Goal: Communication & Community: Answer question/provide support

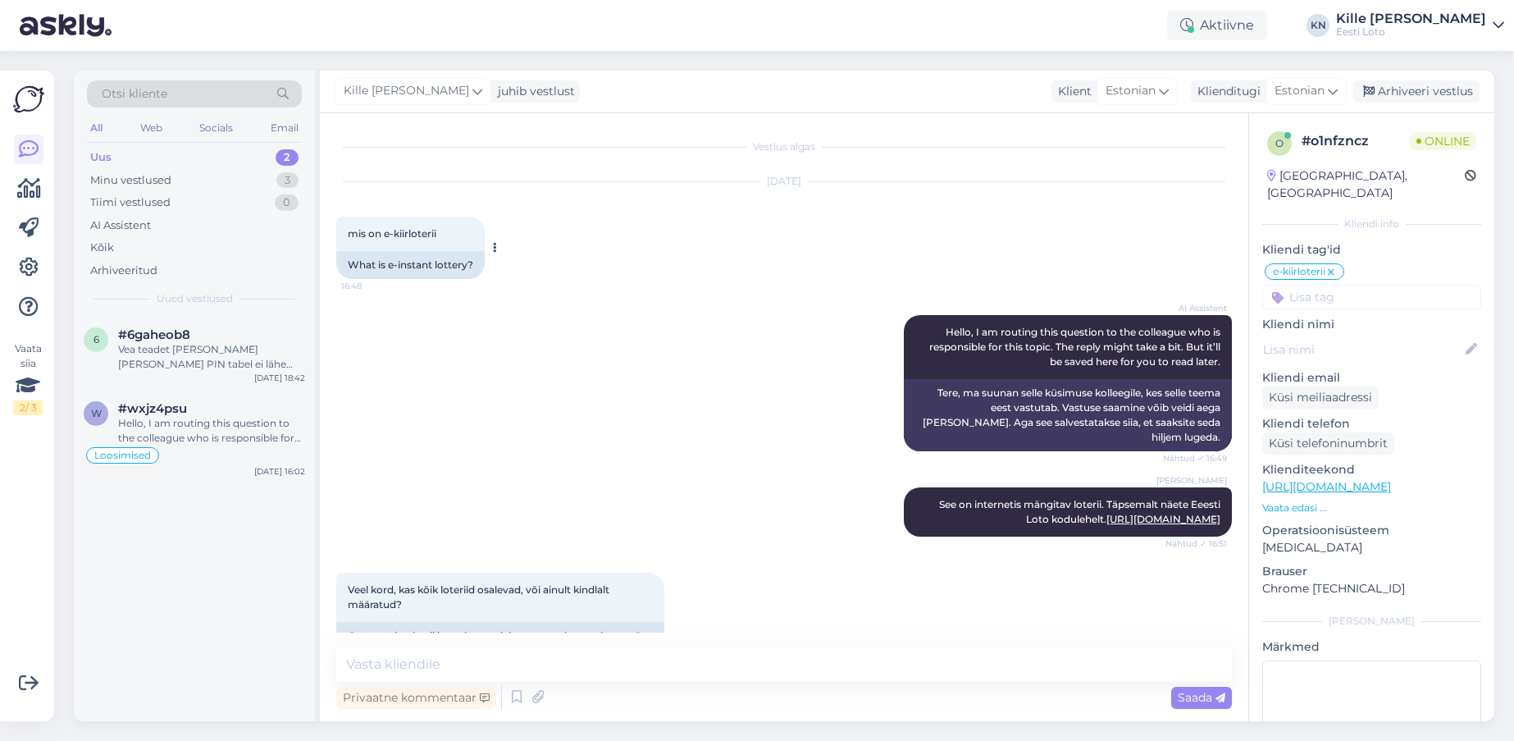
scroll to position [7, 0]
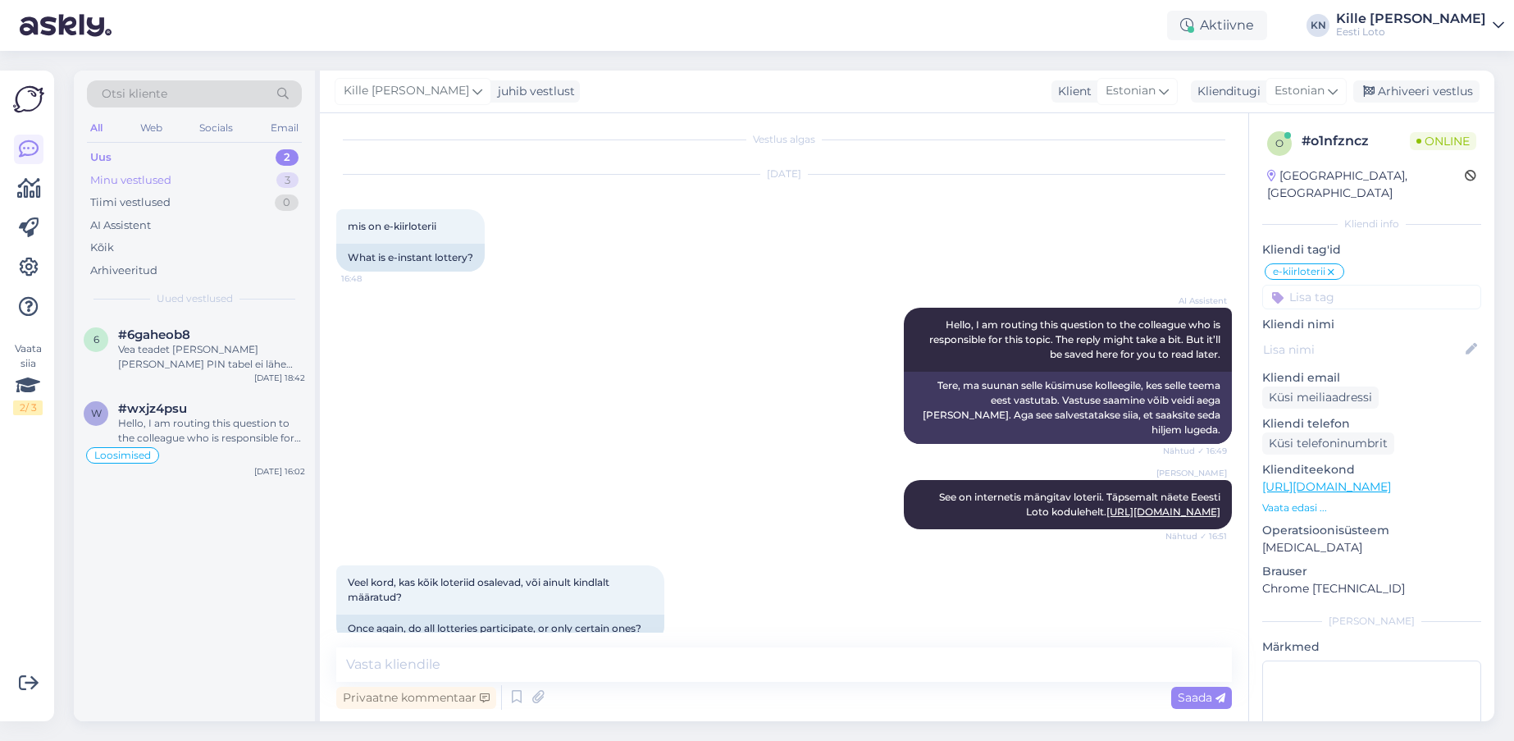
click at [128, 170] on div "Minu vestlused 3" at bounding box center [194, 180] width 215 height 23
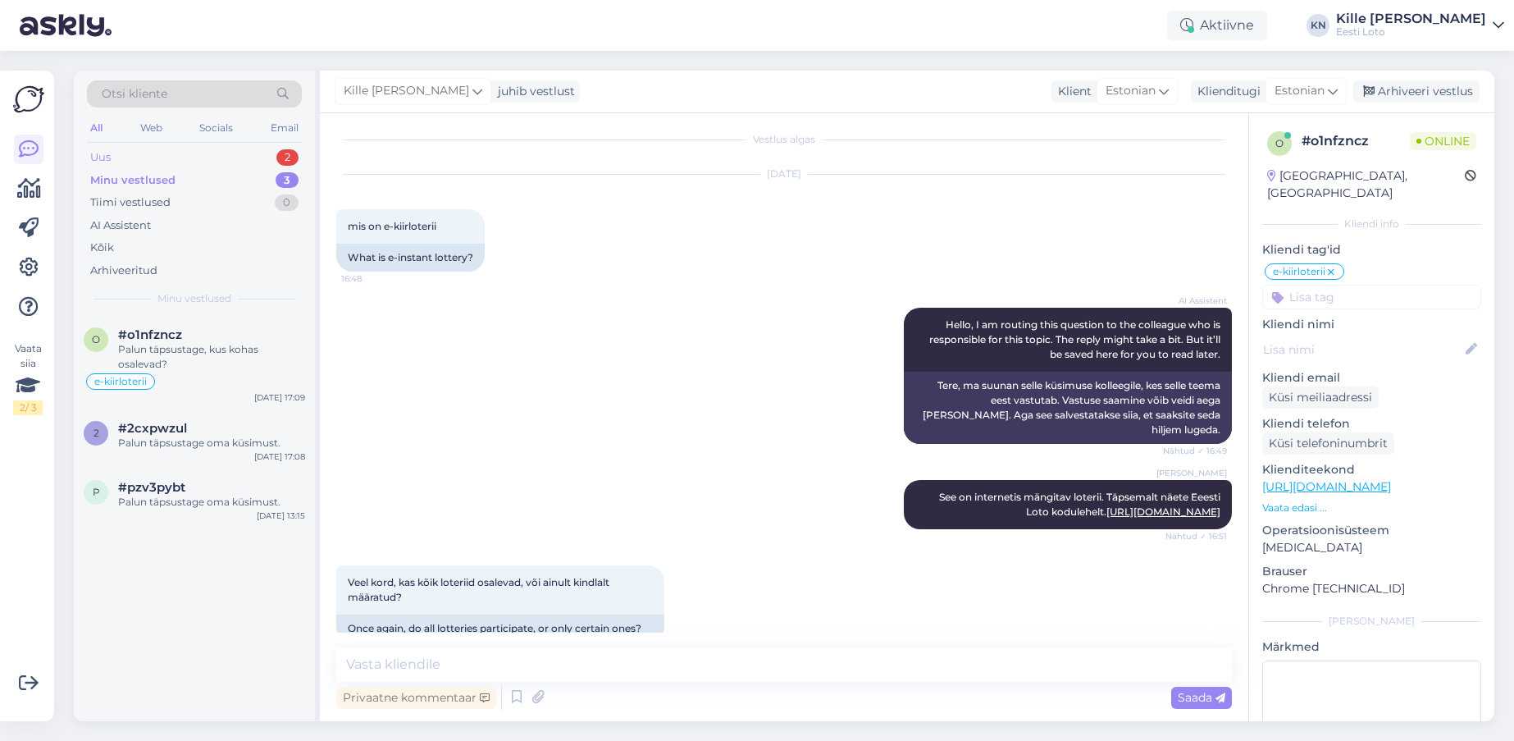
click at [129, 162] on div "Uus 2" at bounding box center [194, 157] width 215 height 23
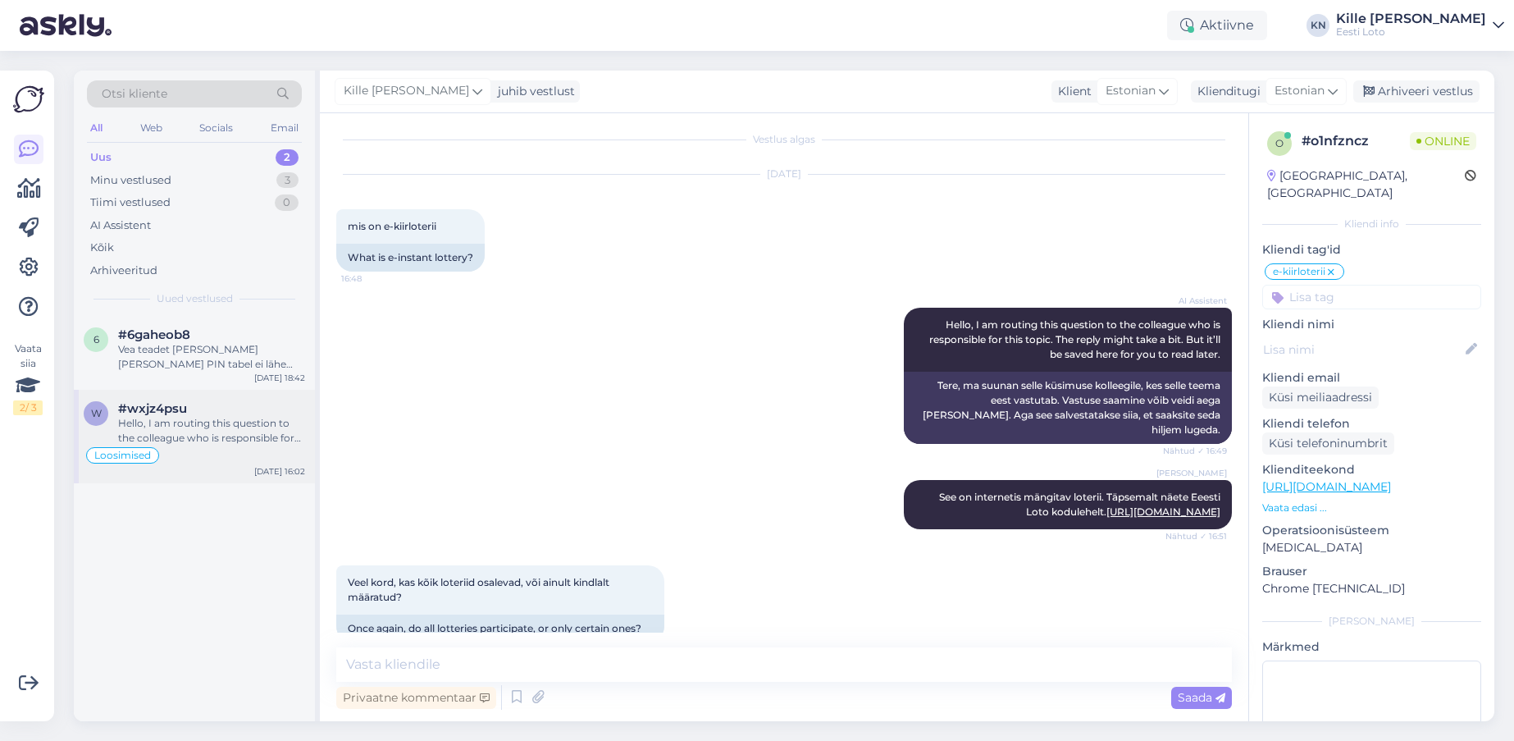
click at [189, 440] on div "Hello, I am routing this question to the colleague who is responsible for this …" at bounding box center [211, 431] width 187 height 30
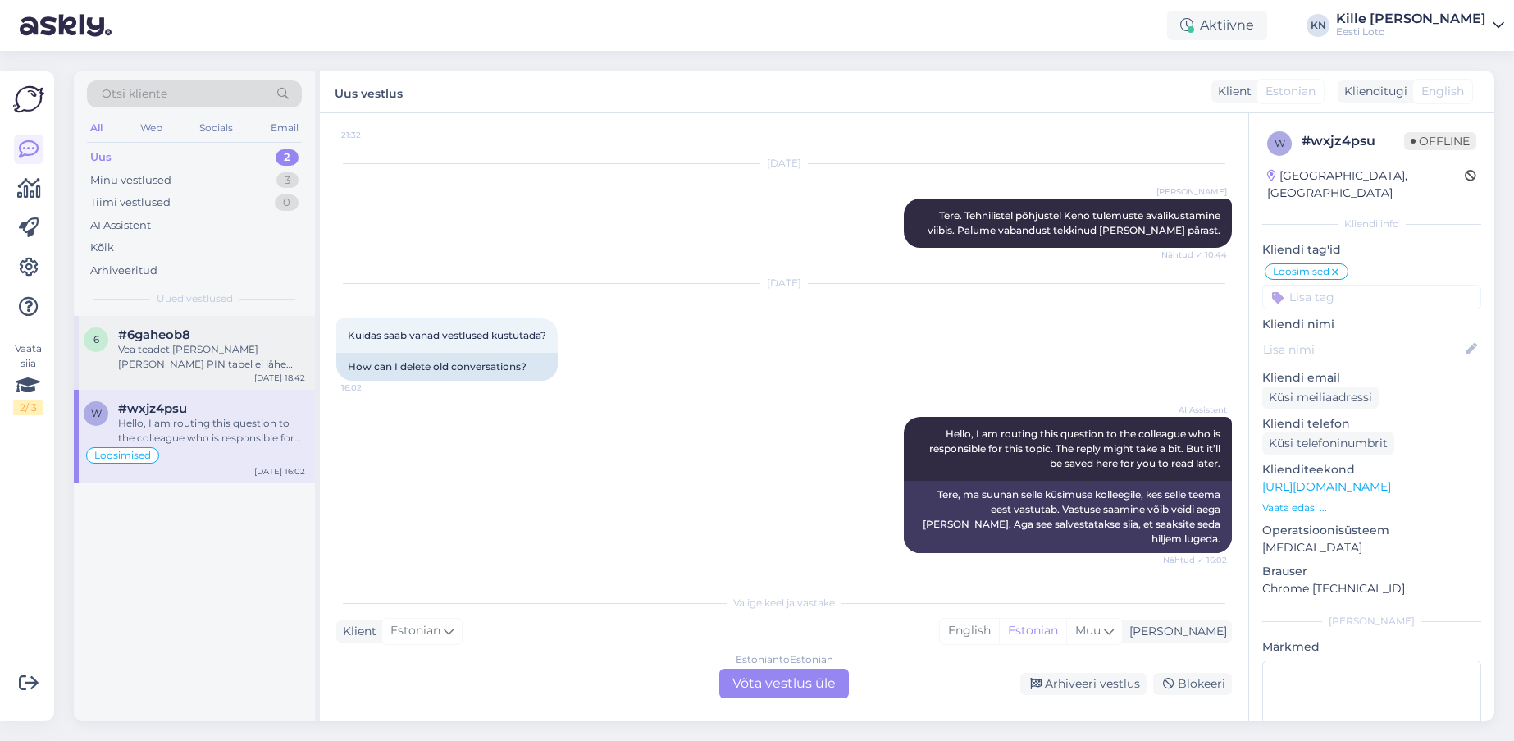
click at [176, 376] on div "6 #6gaheob8 Vea teadet [PERSON_NAME] [PERSON_NAME] PIN tabel ei lähe eest, rest…" at bounding box center [194, 353] width 241 height 74
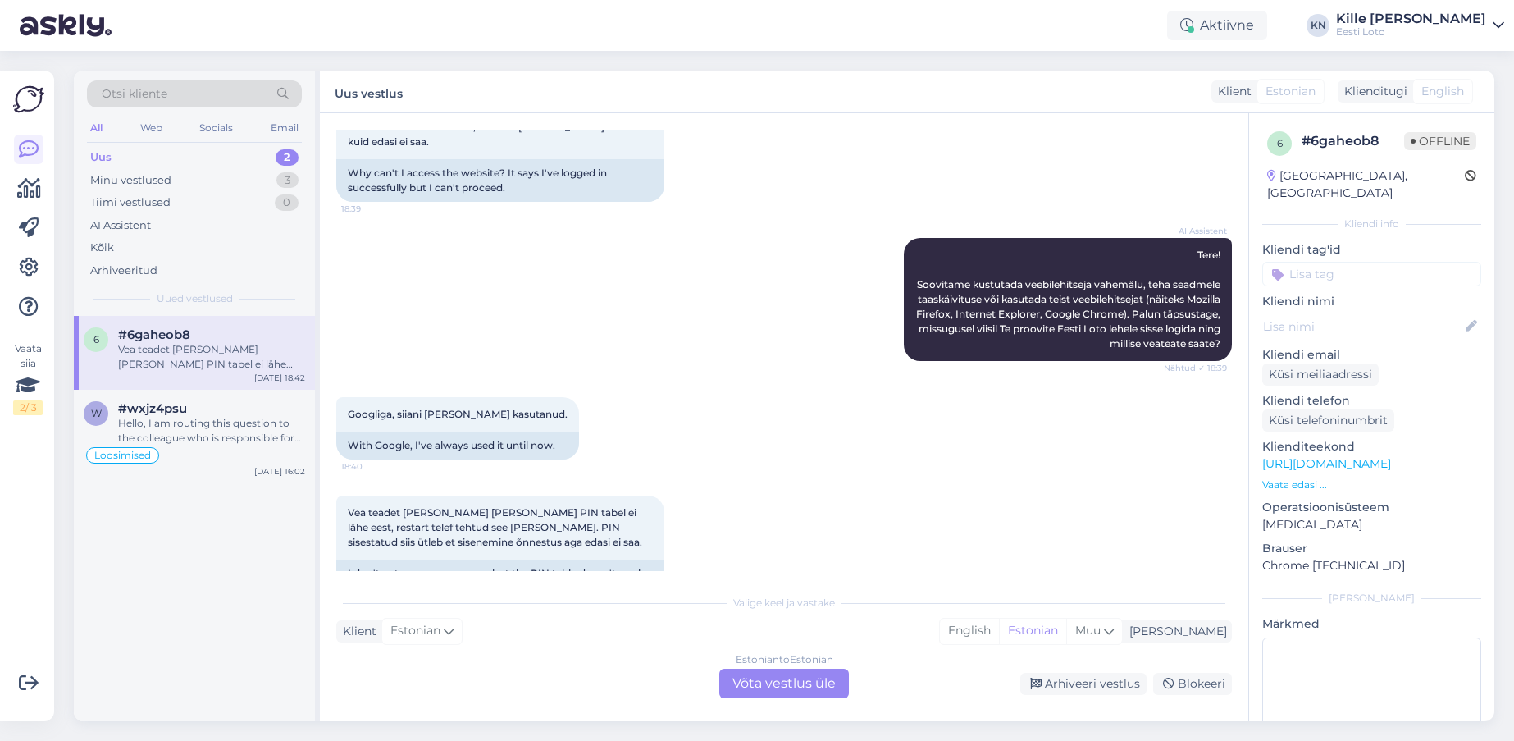
scroll to position [171, 0]
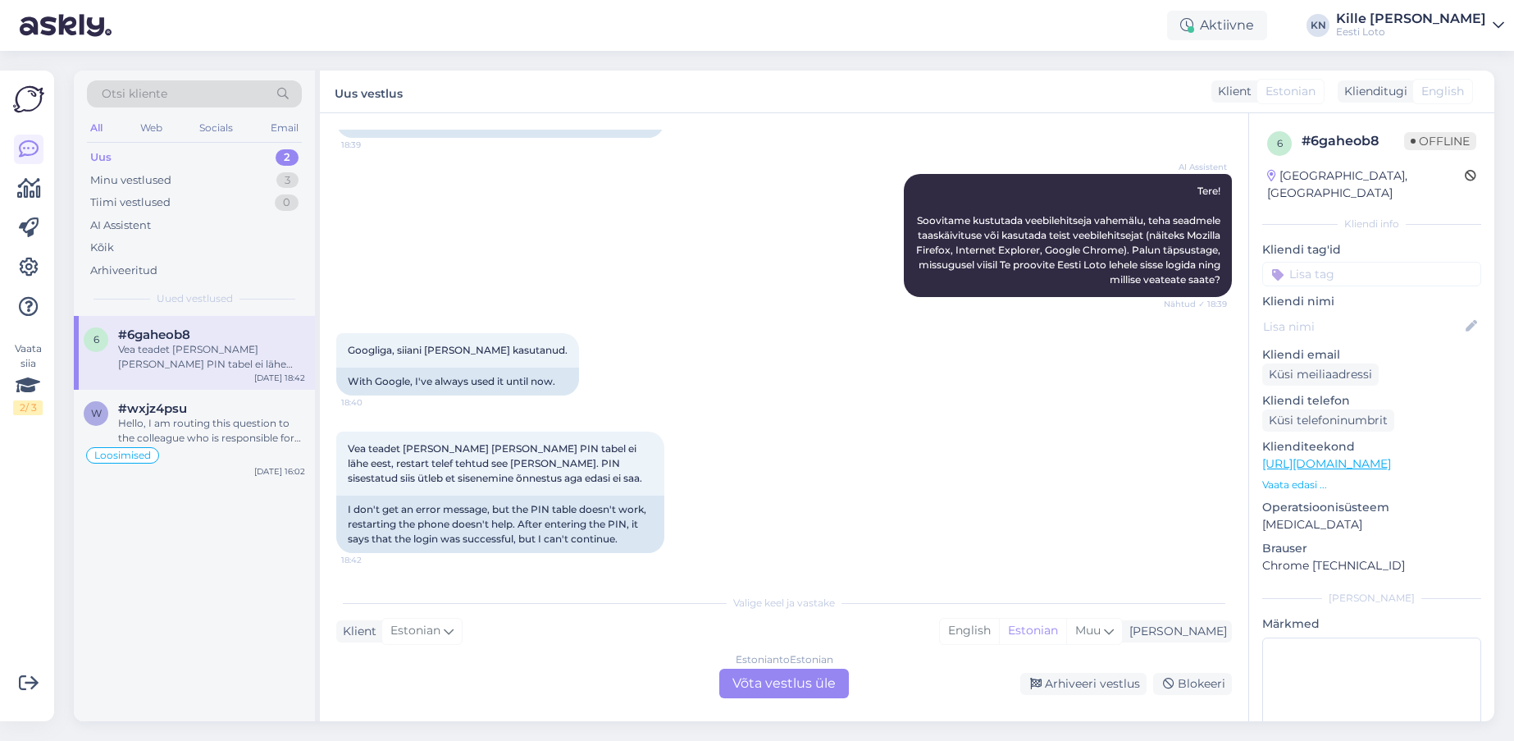
click at [767, 696] on div "Estonian to Estonian Võta vestlus üle" at bounding box center [784, 684] width 130 height 30
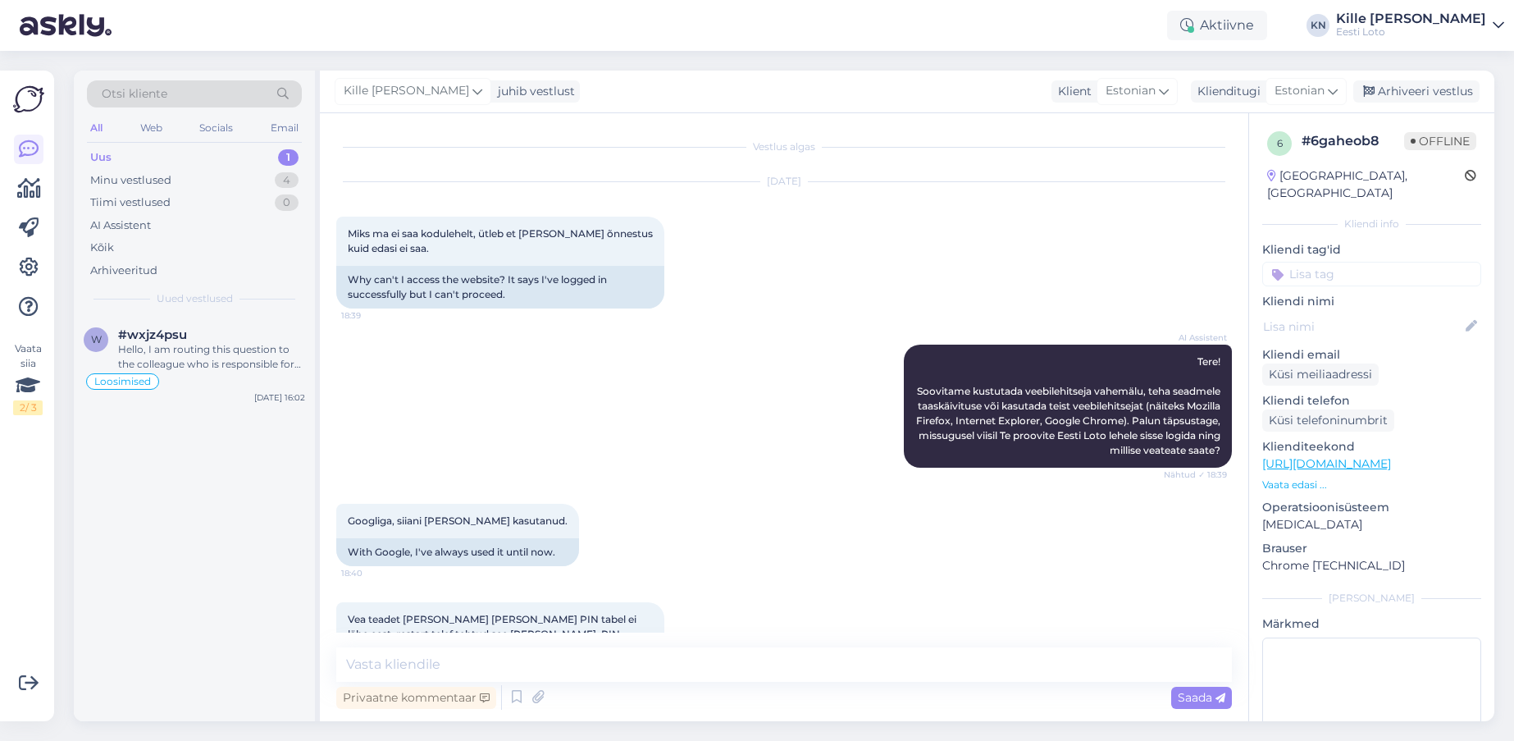
scroll to position [109, 0]
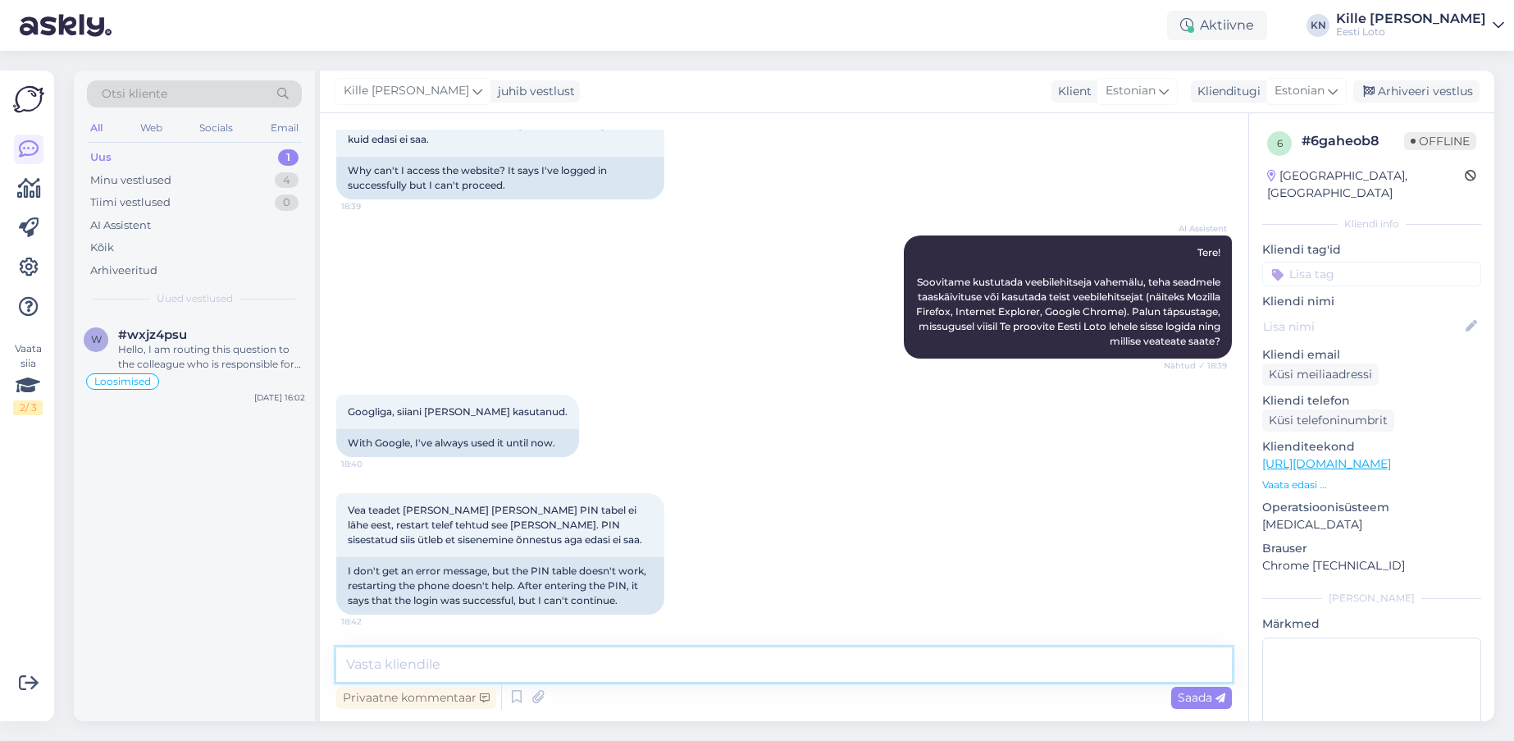
click at [561, 665] on textarea at bounding box center [784, 664] width 896 height 34
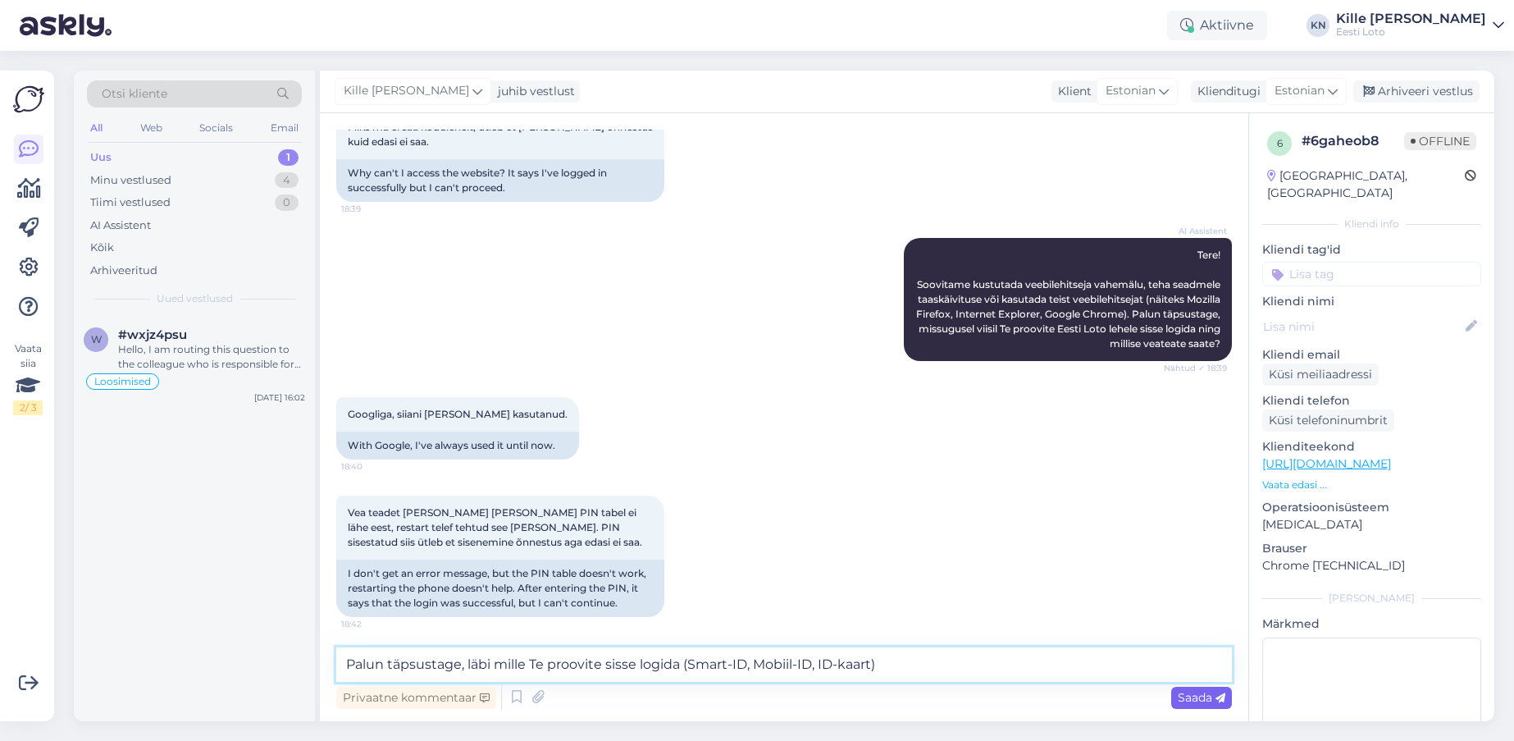
type textarea "Palun täpsustage, läbi mille Te proovite sisse logida (Smart-ID, Mobiil-ID, ID-…"
click at [1202, 696] on span "Saada" at bounding box center [1202, 697] width 48 height 15
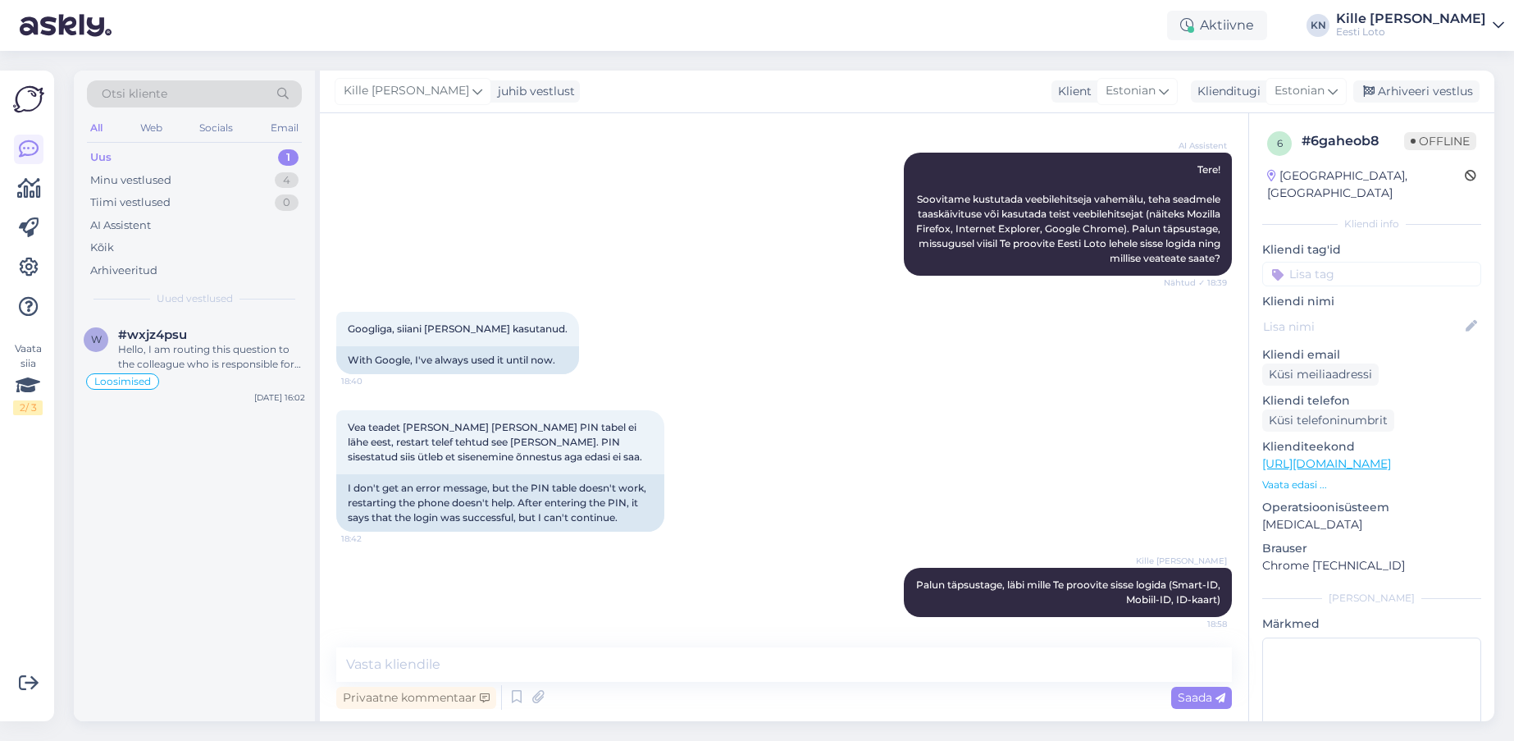
scroll to position [194, 0]
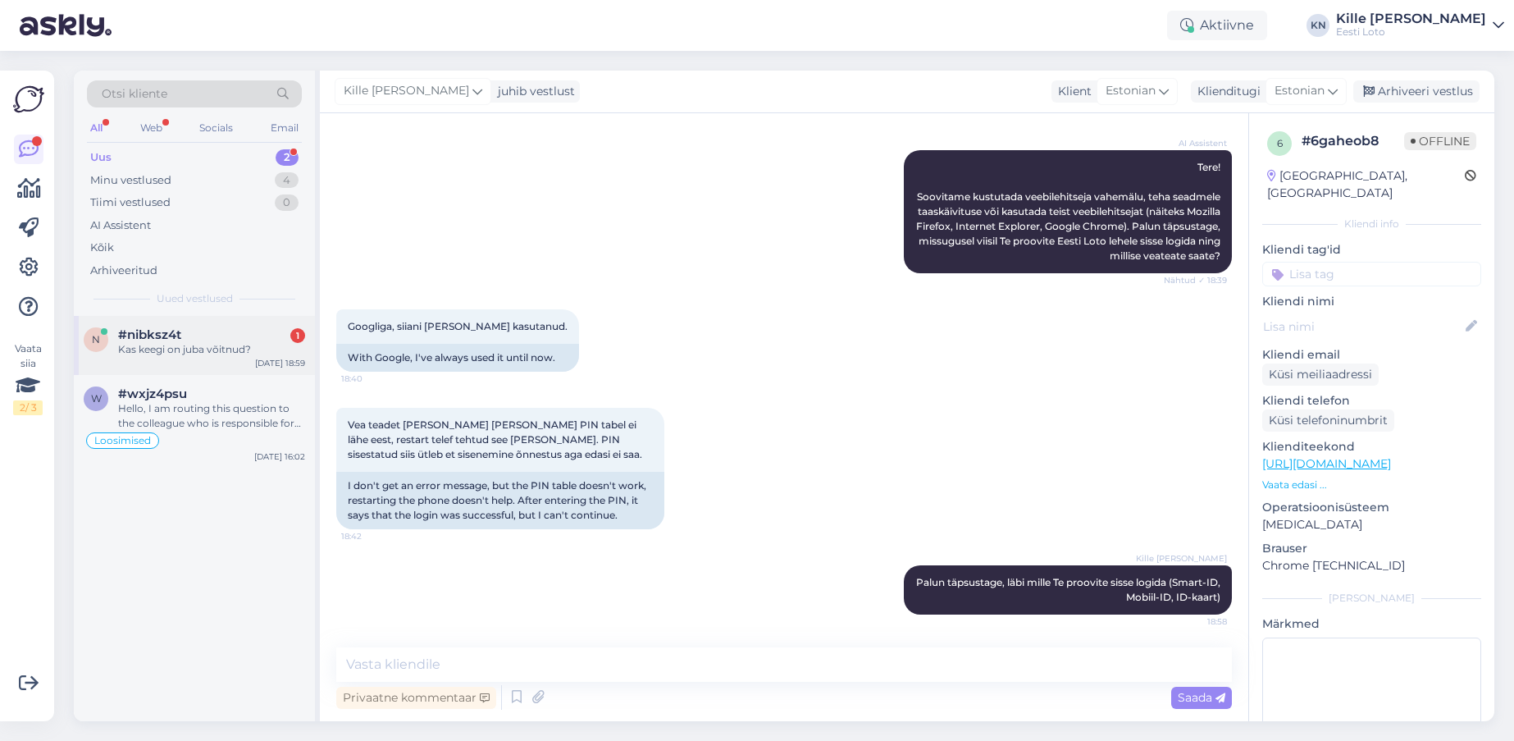
click at [141, 368] on div "n #nibksz4t 1 Kas keegi on juba võitnud? [DATE] 18:59" at bounding box center [194, 345] width 241 height 59
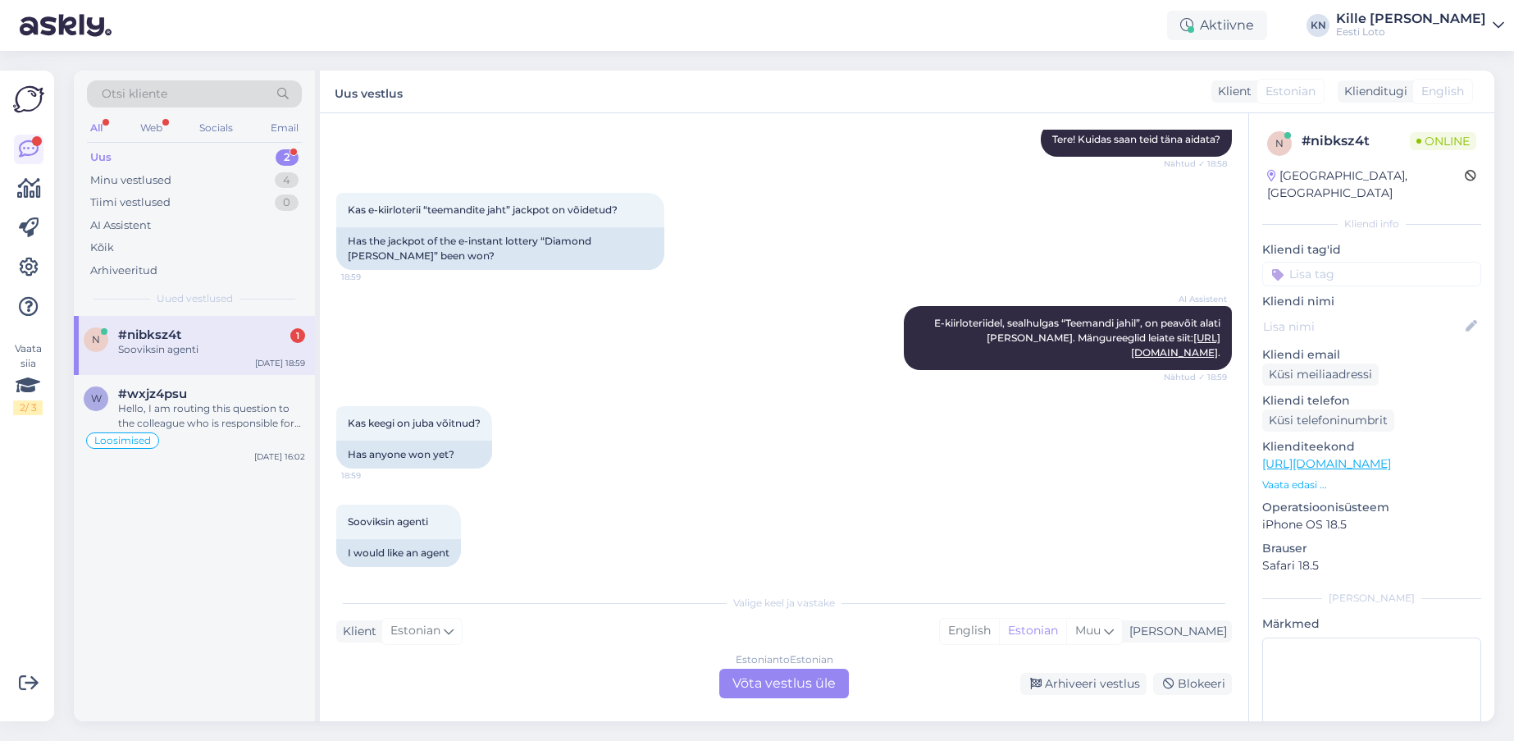
scroll to position [207, 0]
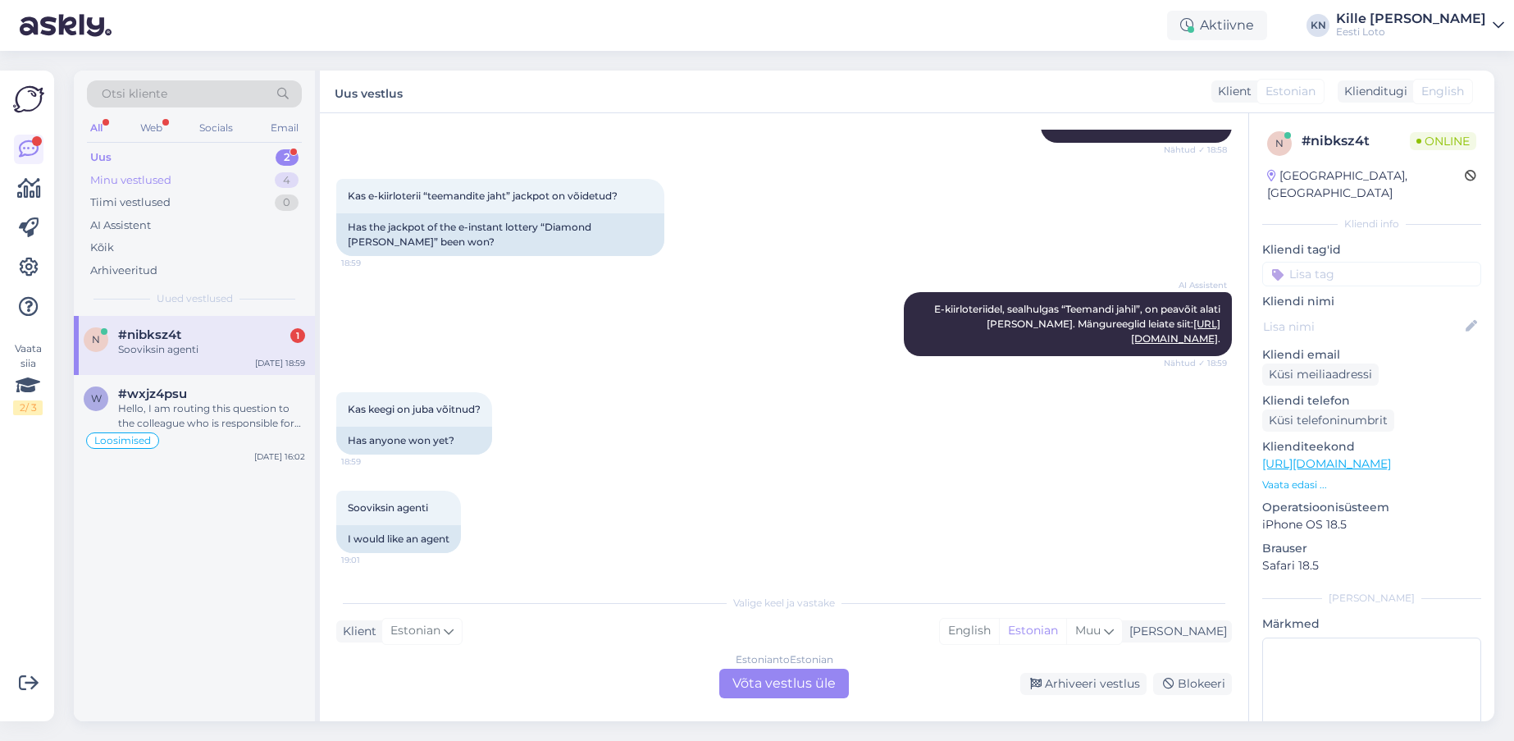
click at [148, 185] on div "Minu vestlused" at bounding box center [130, 180] width 81 height 16
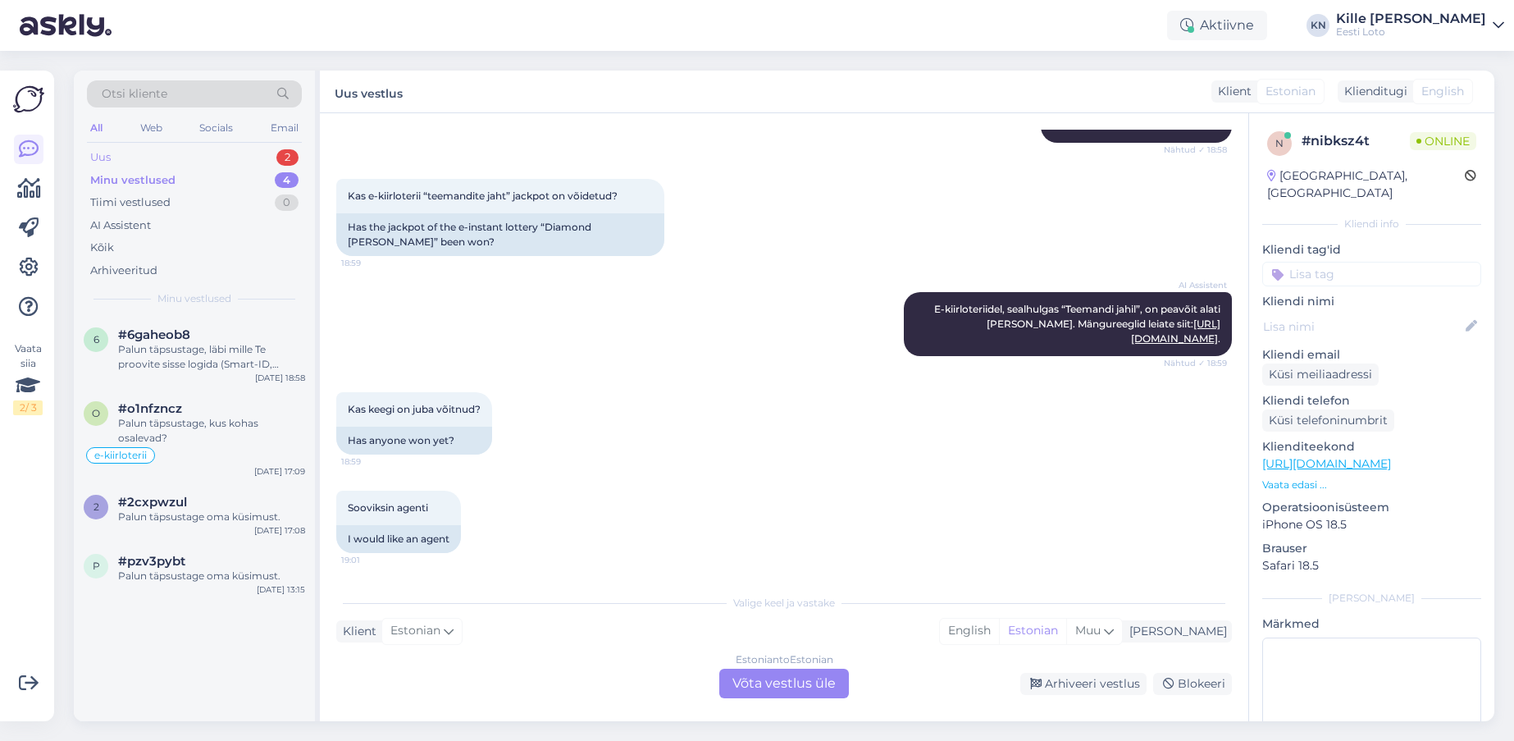
click at [107, 160] on div "Uus" at bounding box center [100, 157] width 21 height 16
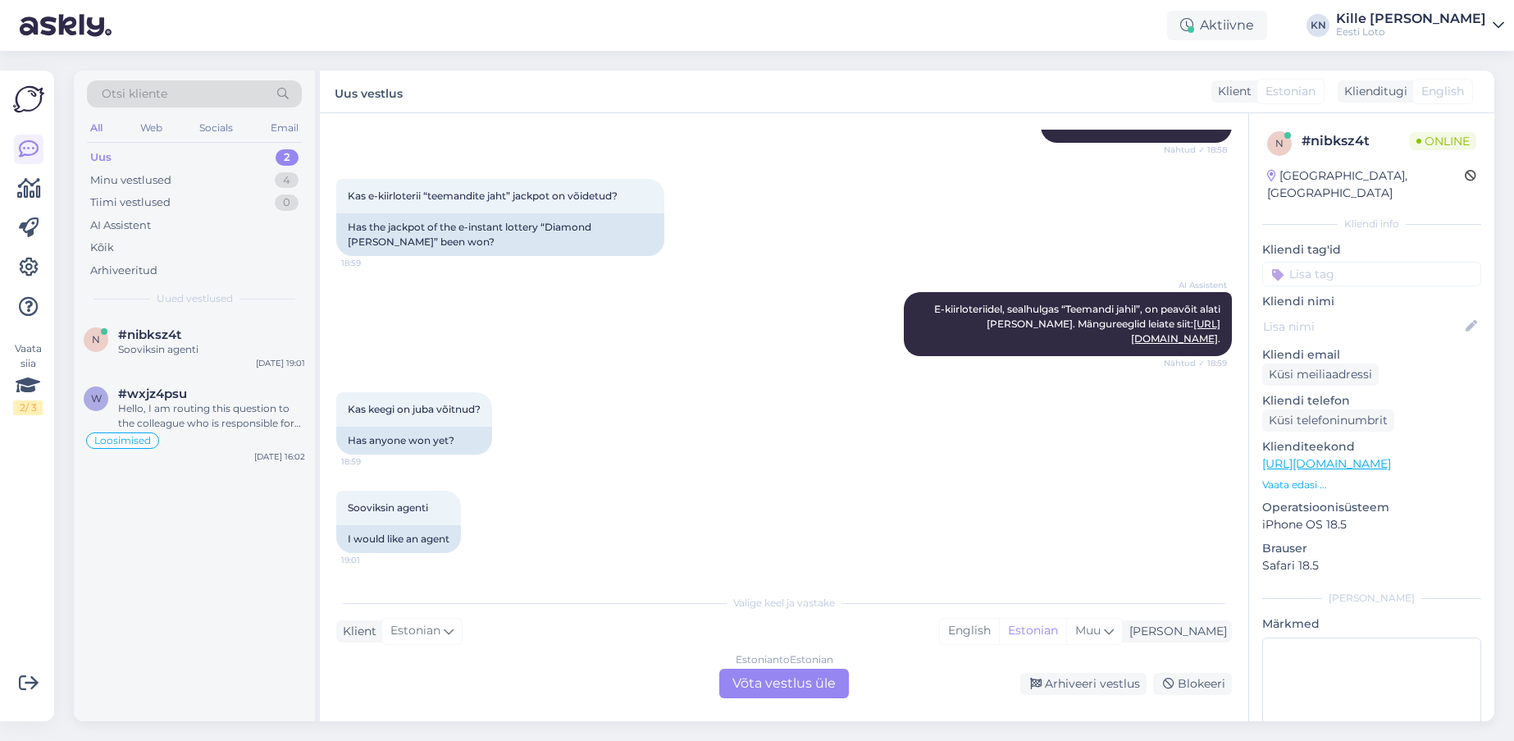
scroll to position [194, 0]
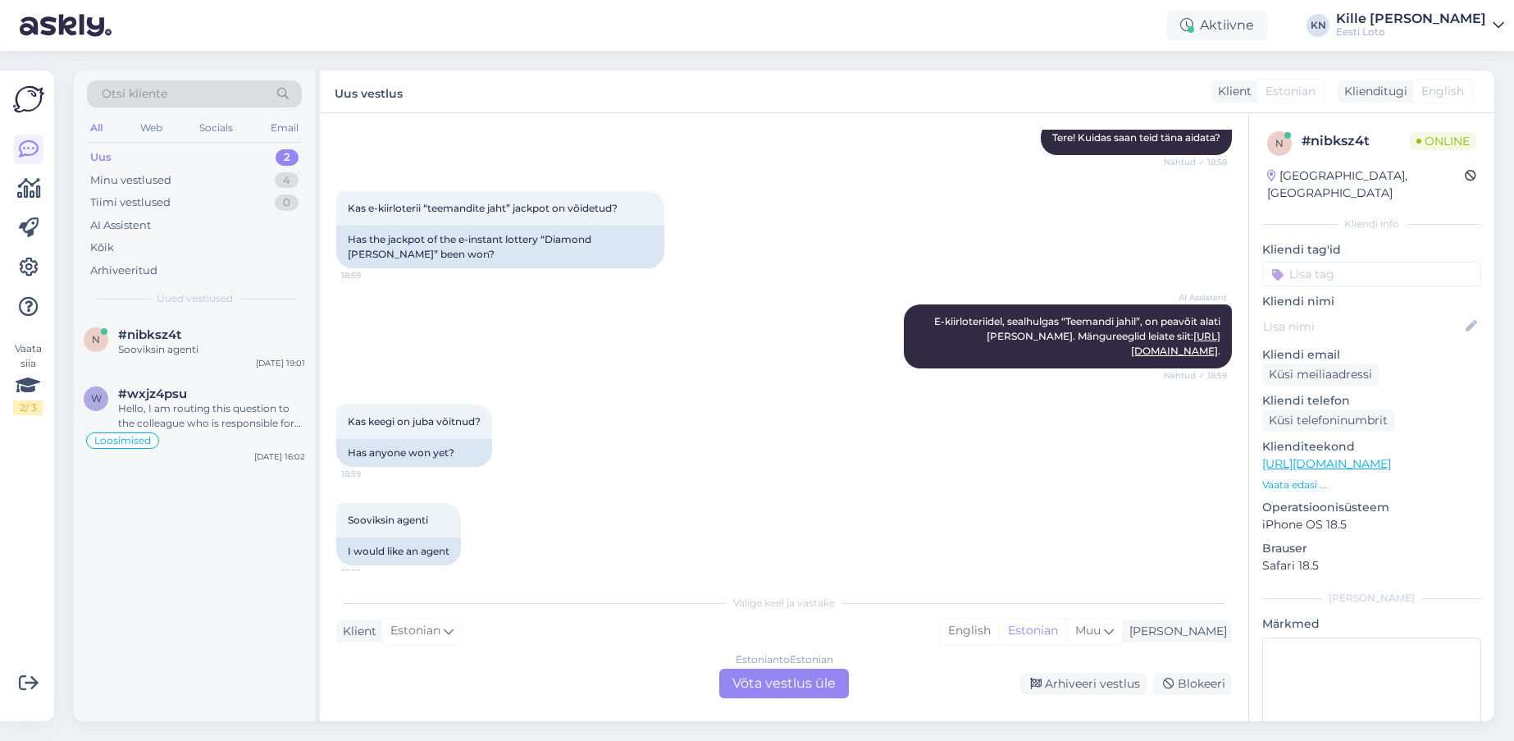
click at [783, 685] on div "Estonian to Estonian Võta vestlus üle" at bounding box center [784, 684] width 130 height 30
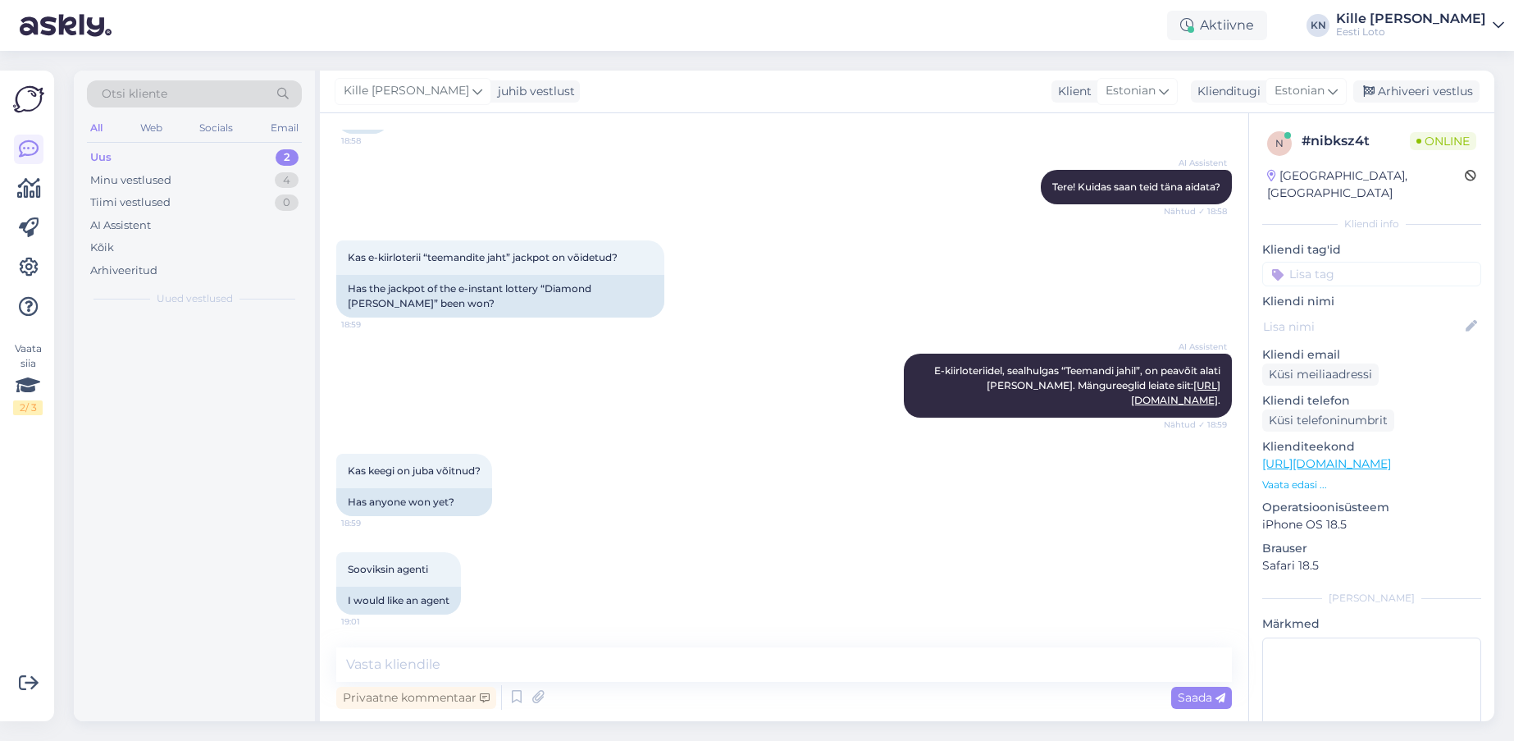
scroll to position [145, 0]
click at [731, 669] on textarea at bounding box center [784, 664] width 896 height 34
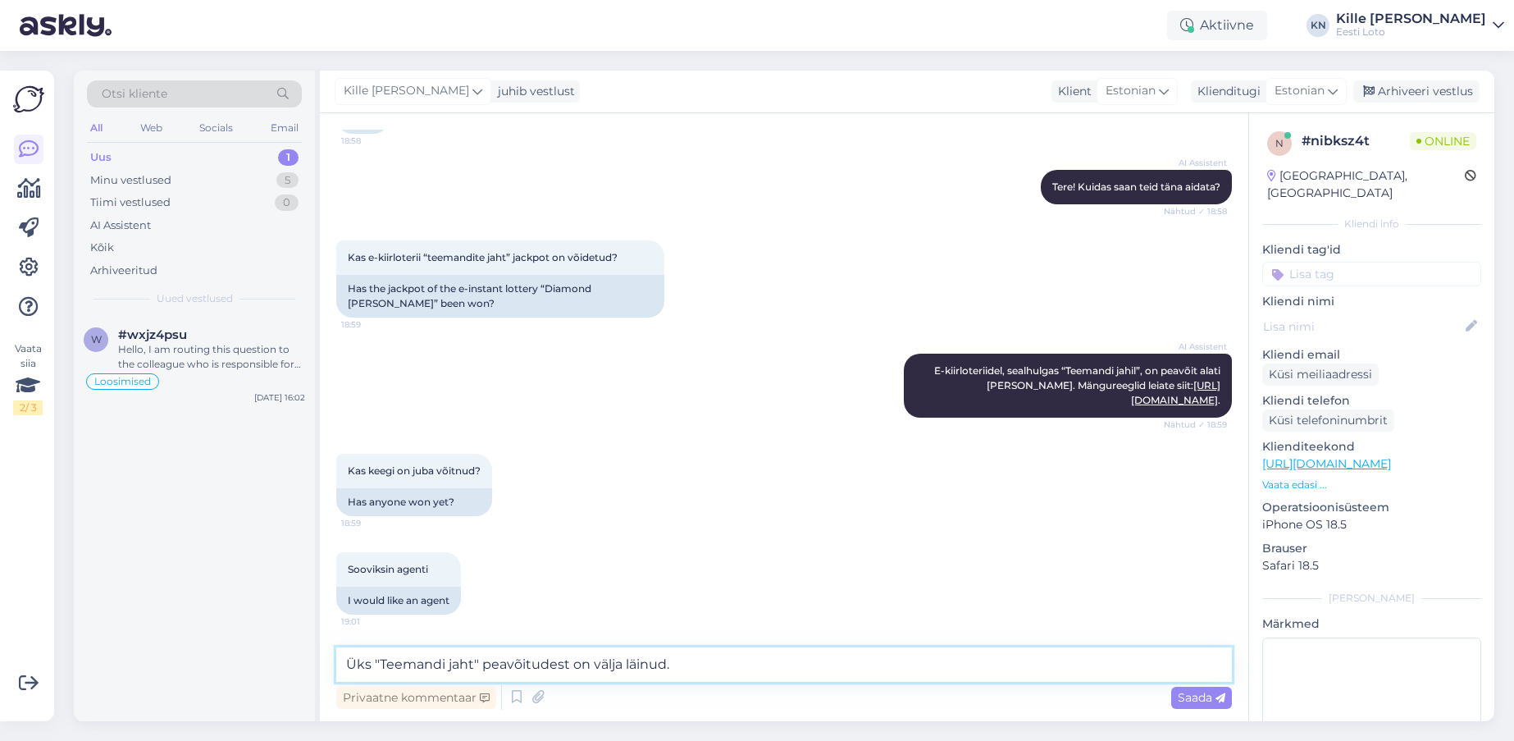
click at [514, 665] on textarea "Üks "Teemandi jaht" peavõitudest on välja läinud." at bounding box center [784, 664] width 896 height 34
type textarea "Üks "Teemandi jaht" peavõitudest on välja läinud."
click at [148, 250] on div "Kõik" at bounding box center [194, 247] width 215 height 23
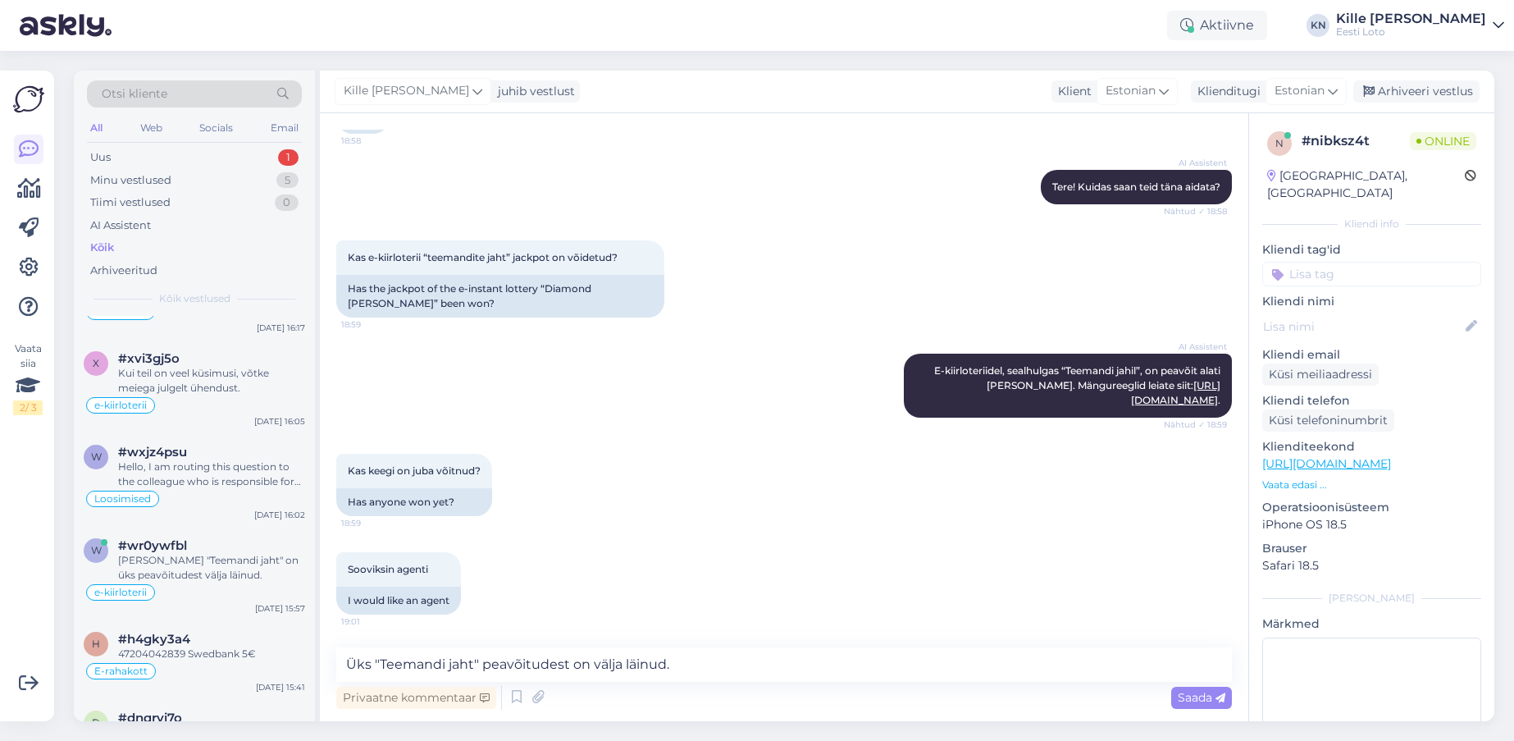
scroll to position [869, 0]
click at [217, 586] on div "e-kiirloterii" at bounding box center [194, 591] width 221 height 20
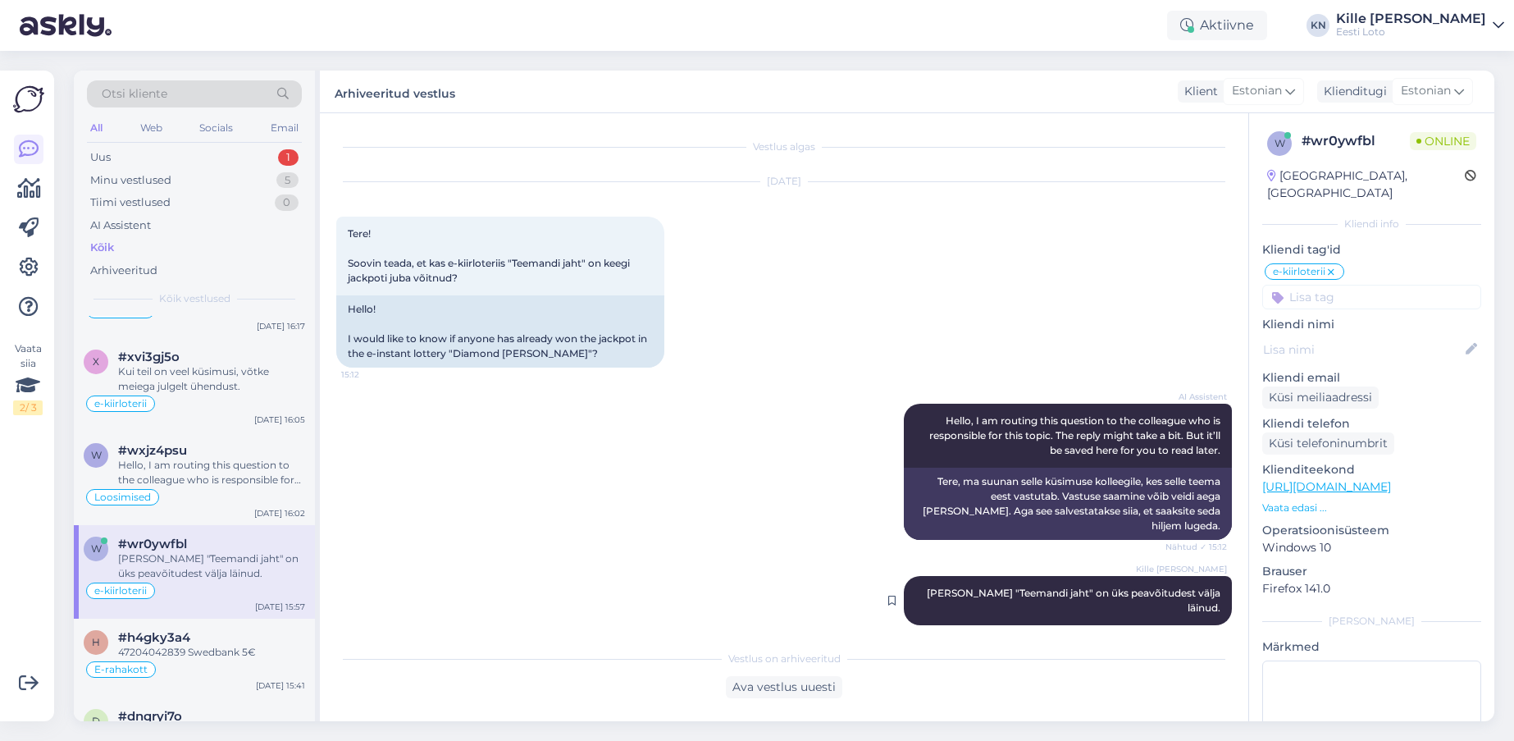
click at [998, 586] on span "[PERSON_NAME] "Teemandi jaht" on üks peavõitudest välja läinud." at bounding box center [1075, 599] width 296 height 27
copy span "Kille [PERSON_NAME]"
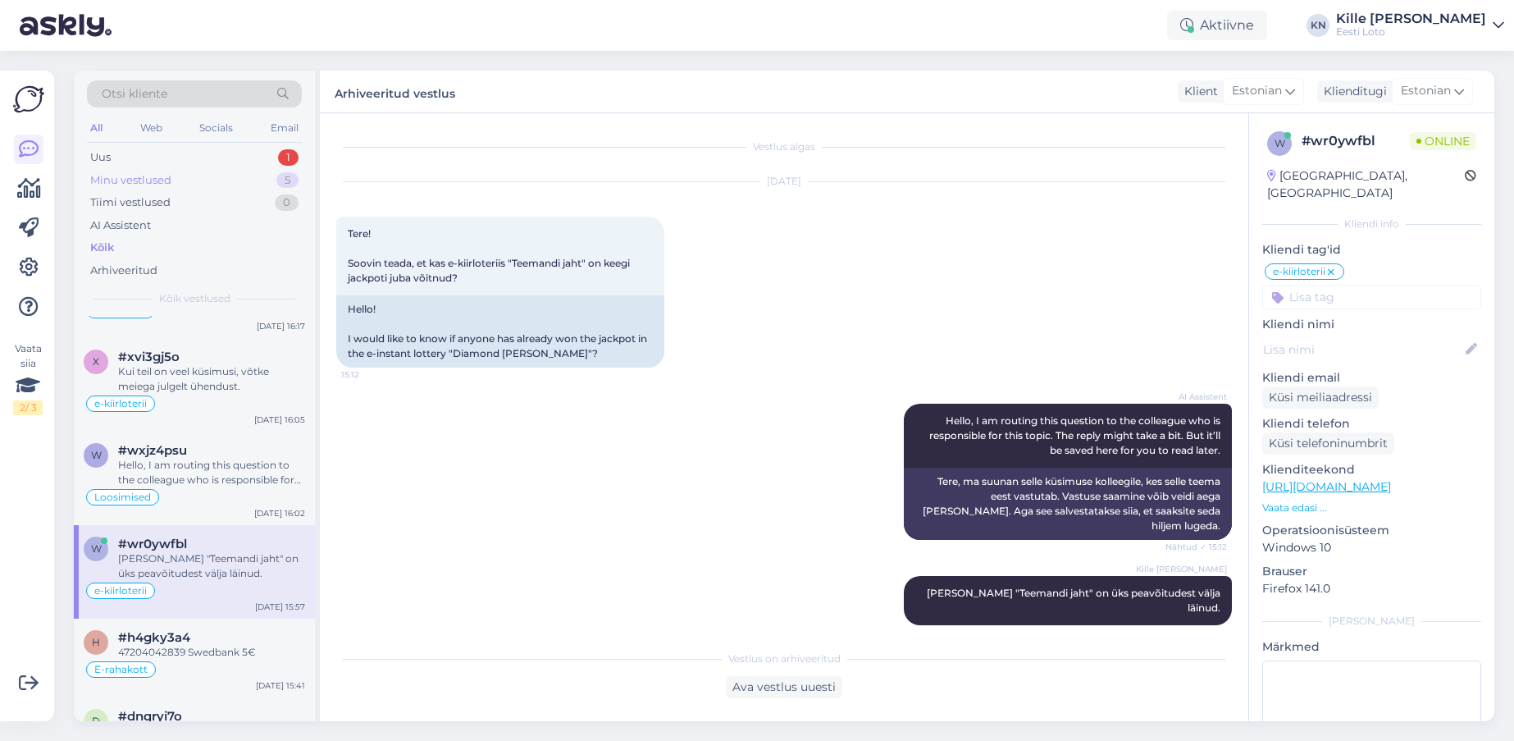
click at [193, 176] on div "Minu vestlused 5" at bounding box center [194, 180] width 215 height 23
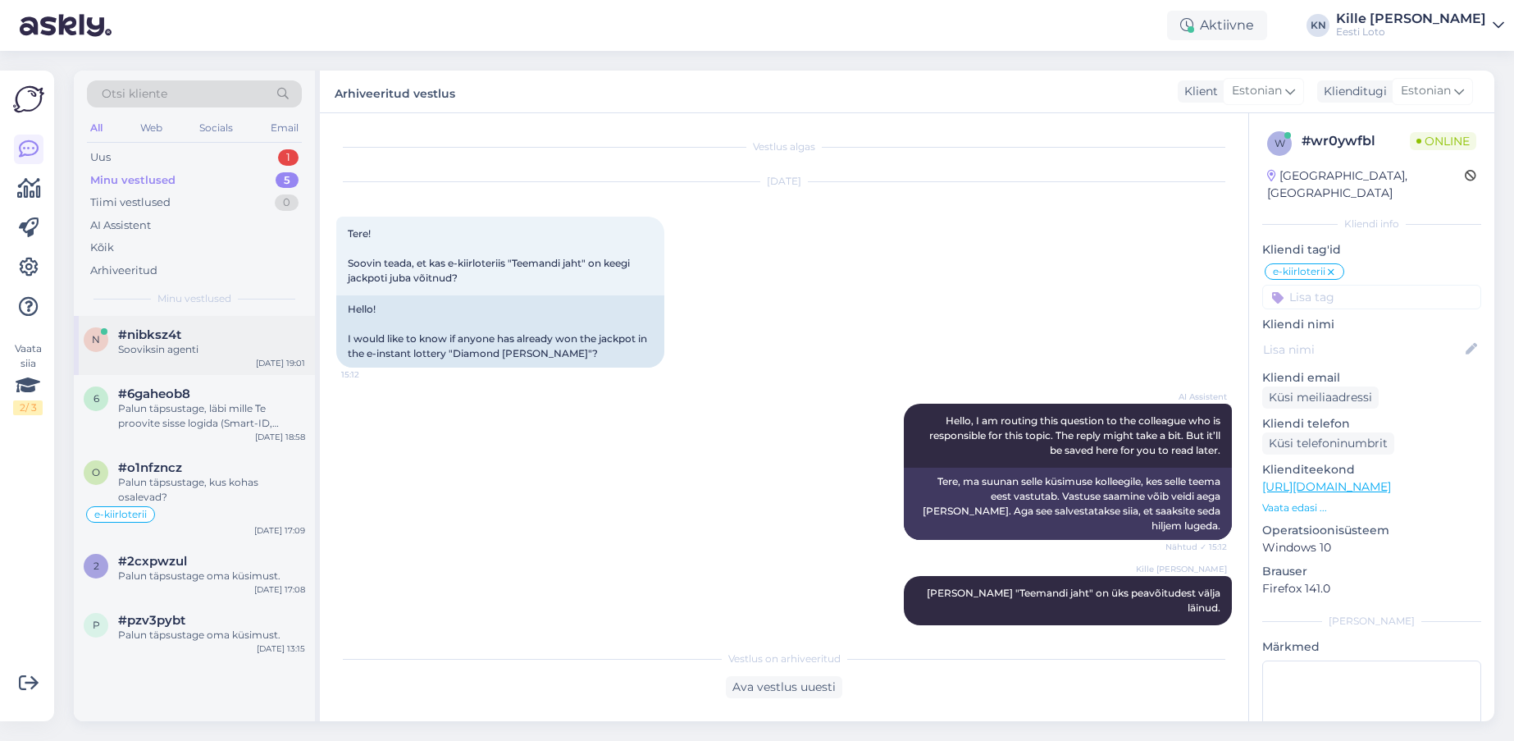
click at [185, 342] on div "Sooviksin agenti" at bounding box center [211, 349] width 187 height 15
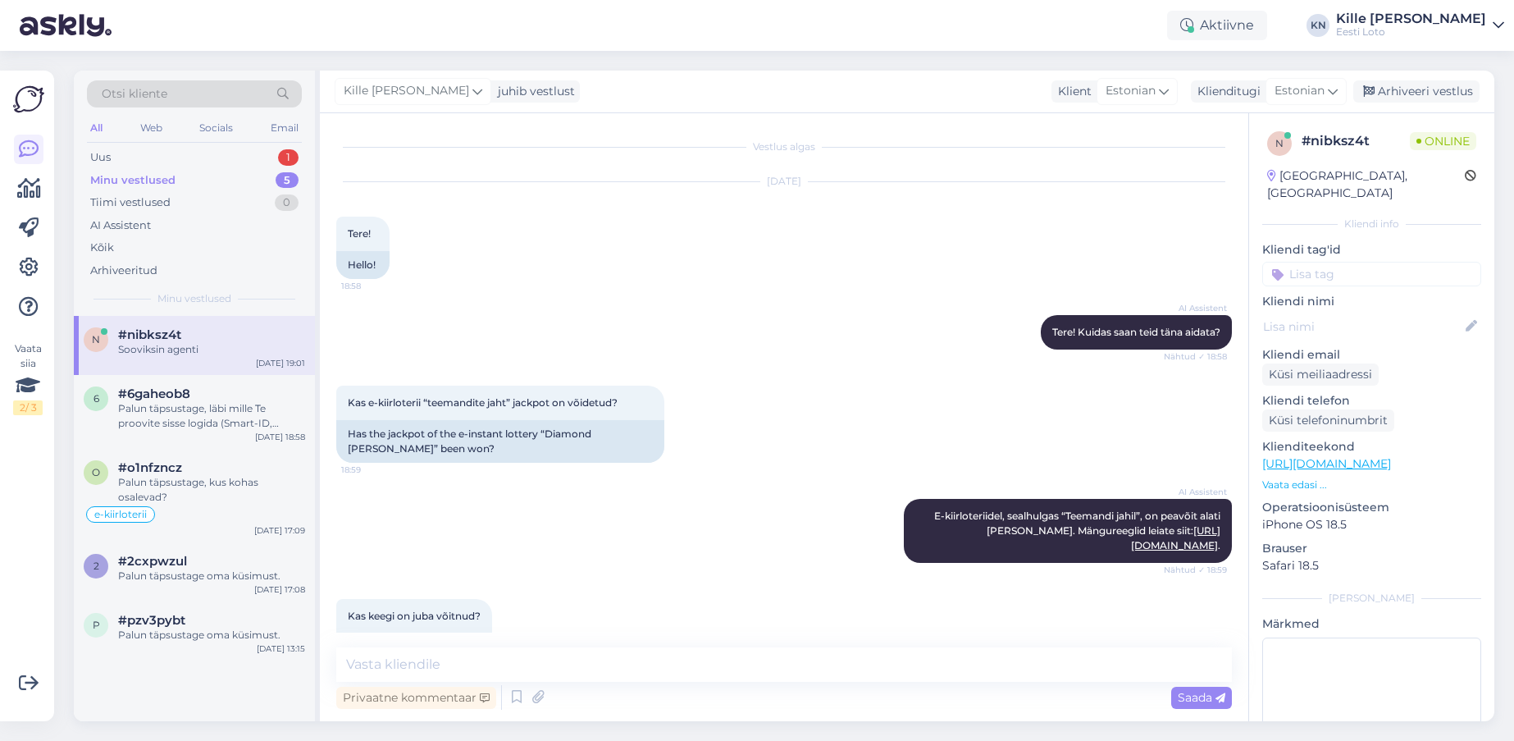
scroll to position [145, 0]
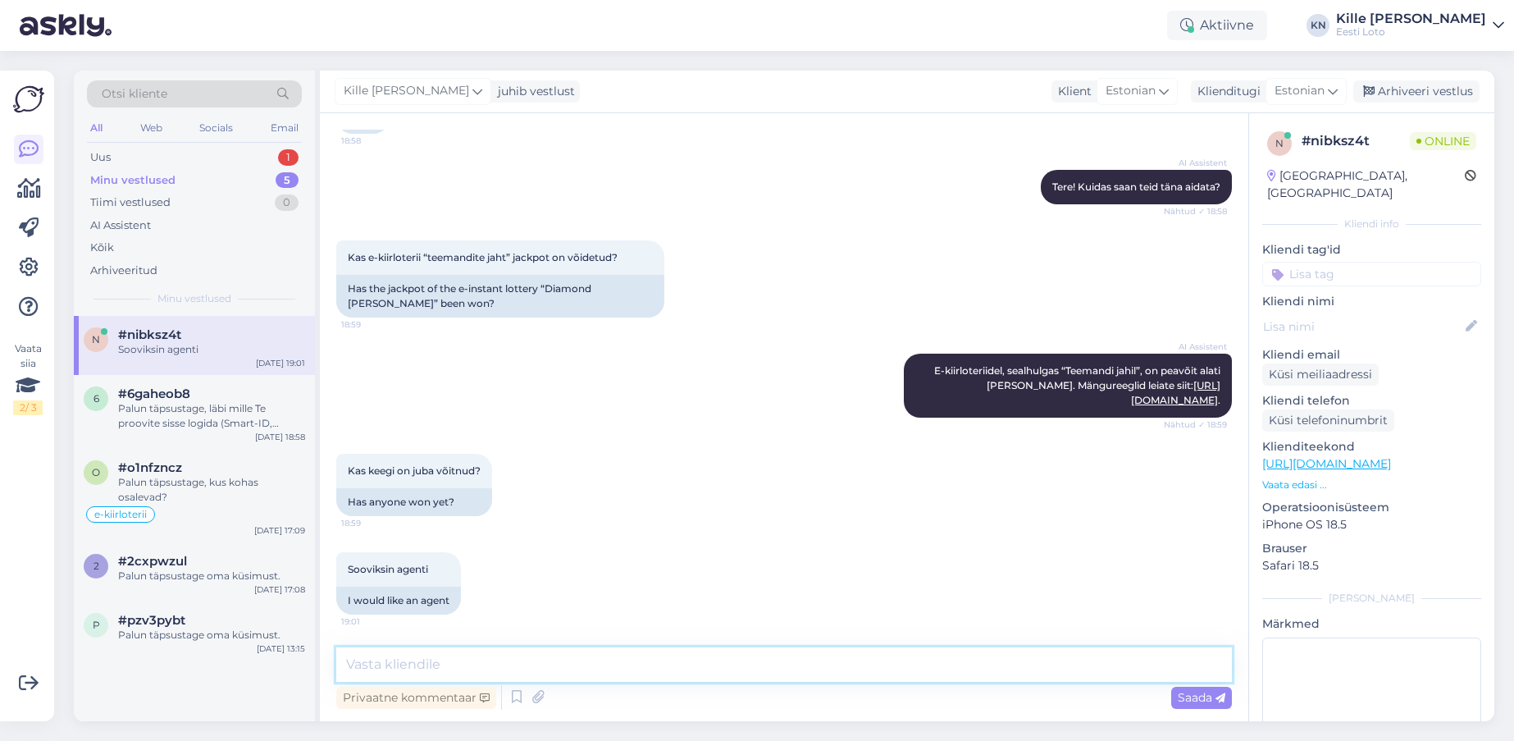
click at [728, 660] on textarea at bounding box center [784, 664] width 896 height 34
paste textarea "[PERSON_NAME] "Teemandi jaht" on üks peavõitudest välja läinud."
type textarea "[PERSON_NAME] "Teemandi jaht" on üks peavõitudest välja läinud."
click at [1198, 698] on span "Saada" at bounding box center [1202, 697] width 48 height 15
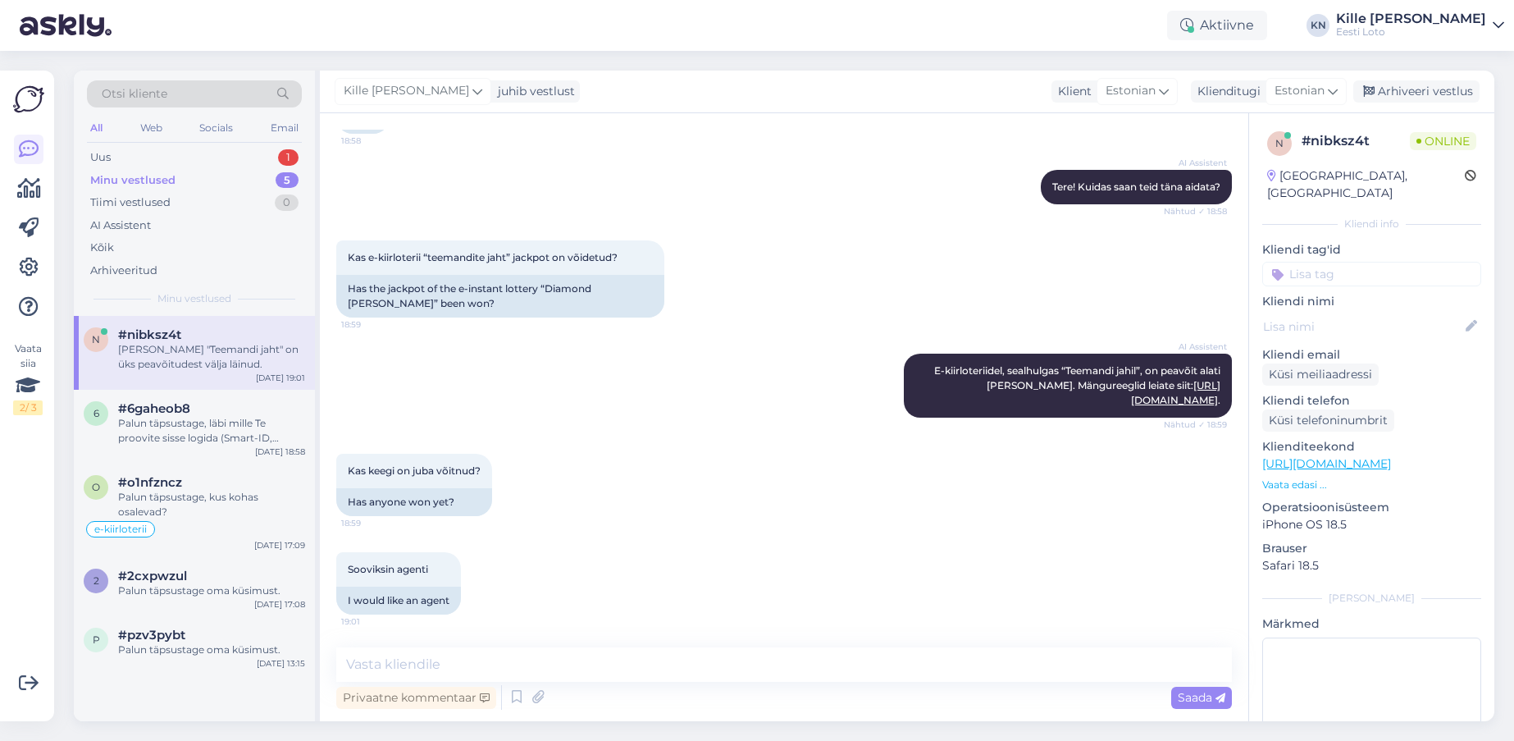
scroll to position [216, 0]
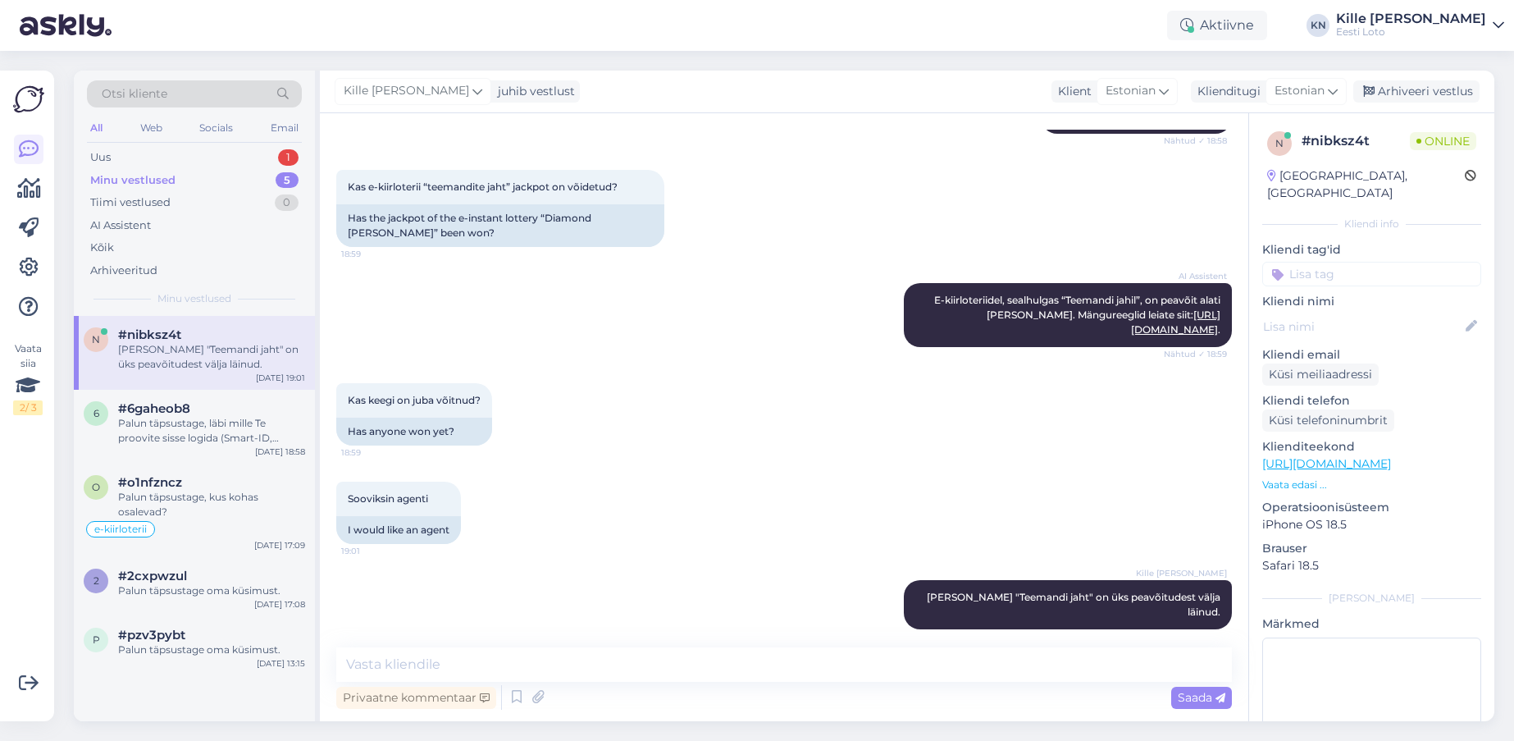
click at [1303, 264] on input at bounding box center [1371, 274] width 219 height 25
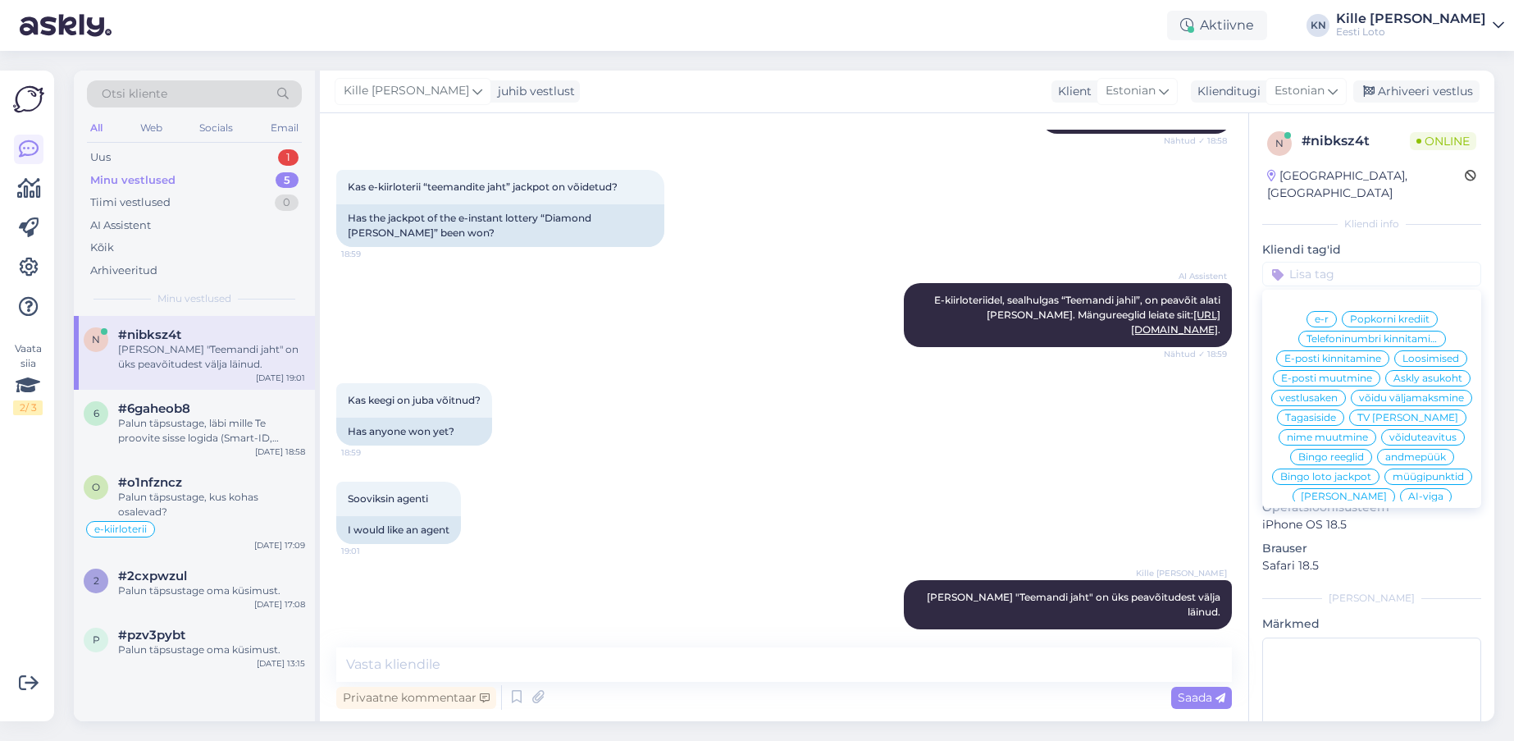
scroll to position [1, 0]
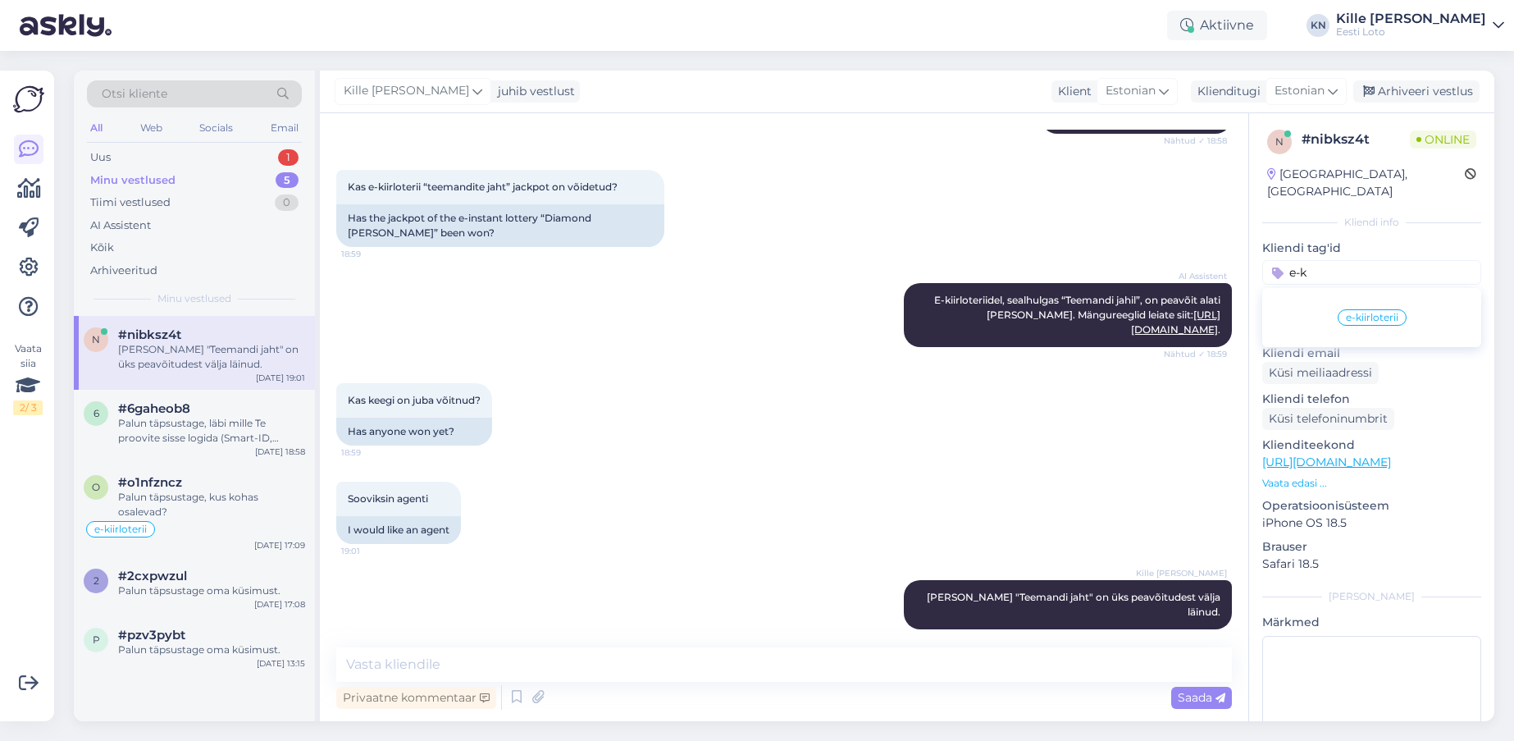
type input "e-k"
click at [1363, 313] on span "e-kiirloterii" at bounding box center [1372, 318] width 52 height 10
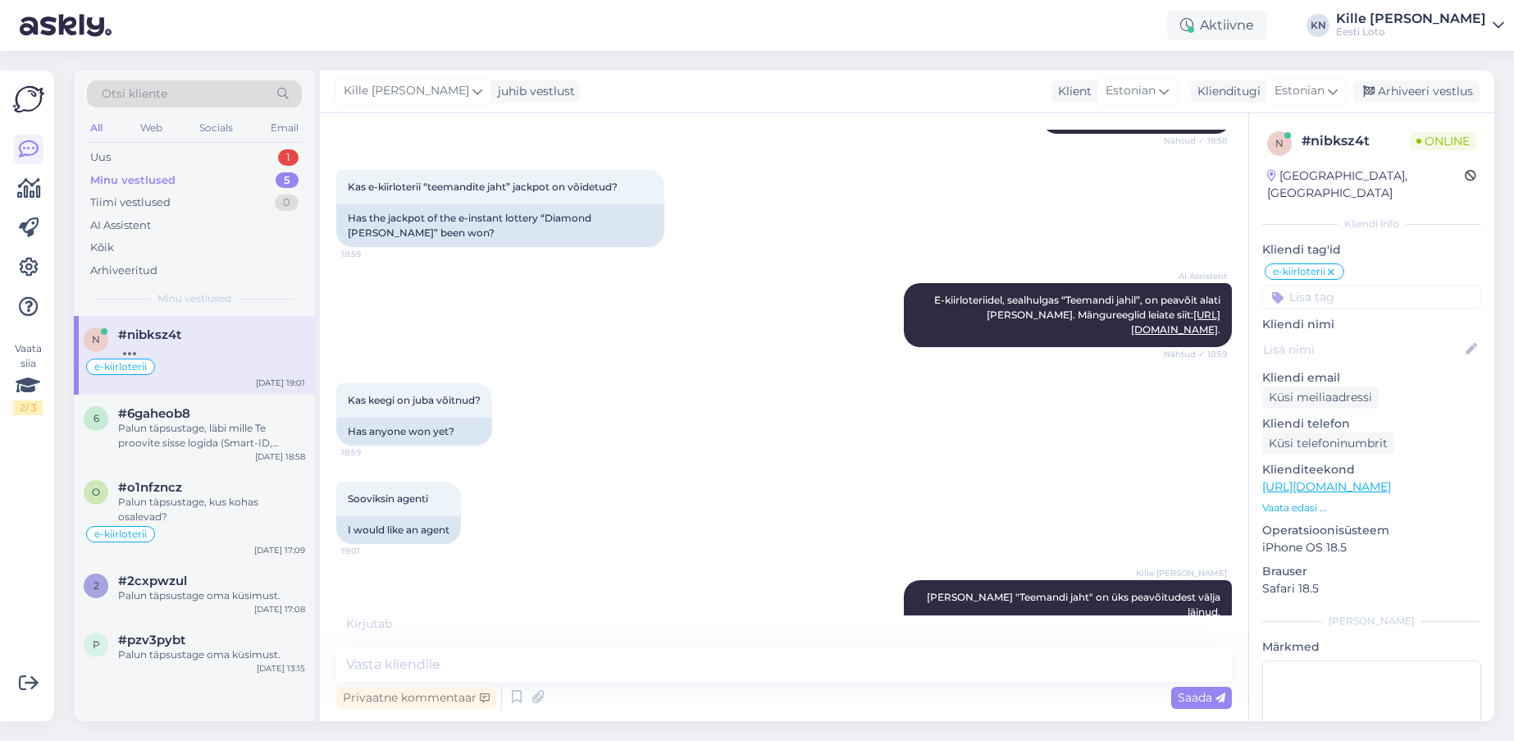
scroll to position [286, 0]
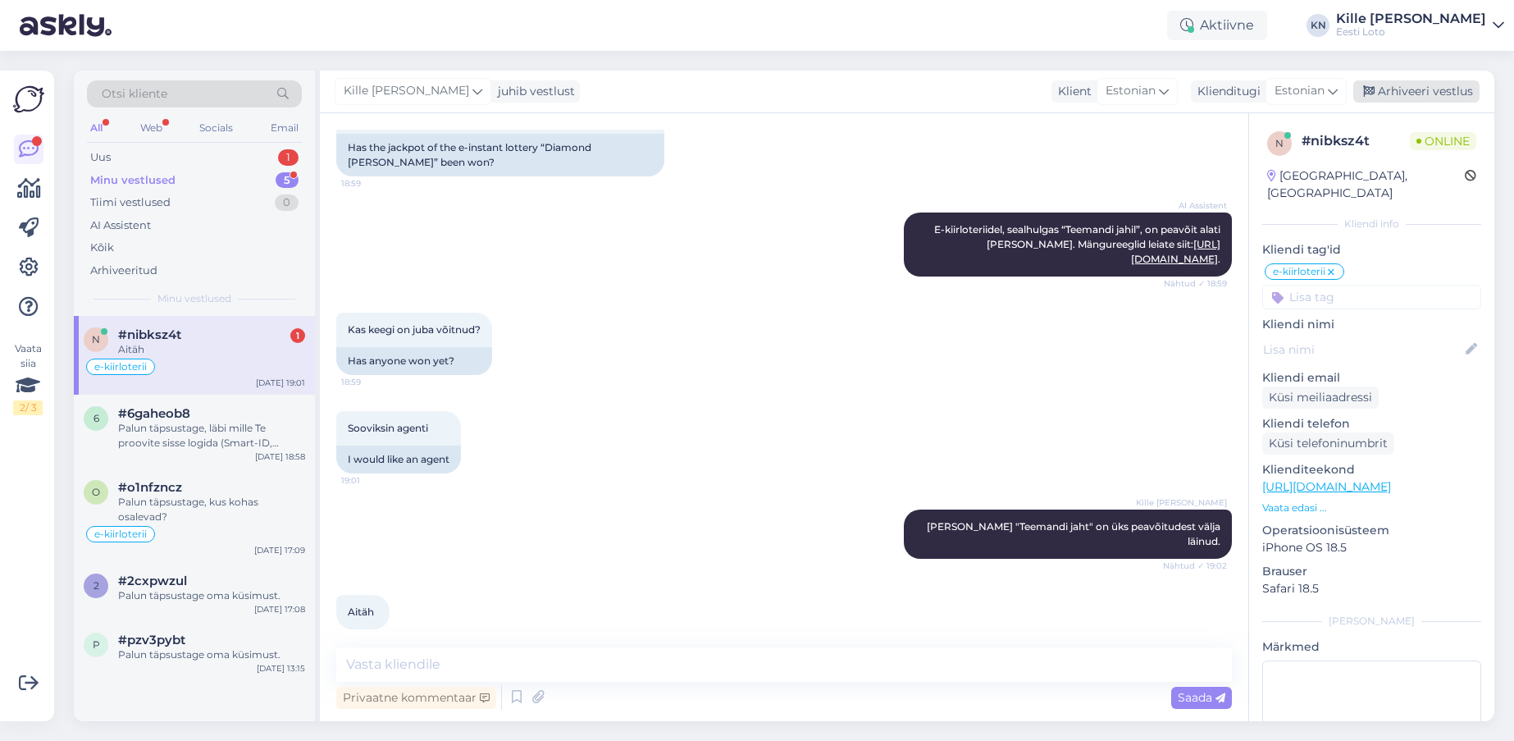
click at [1409, 93] on div "Arhiveeri vestlus" at bounding box center [1416, 91] width 126 height 22
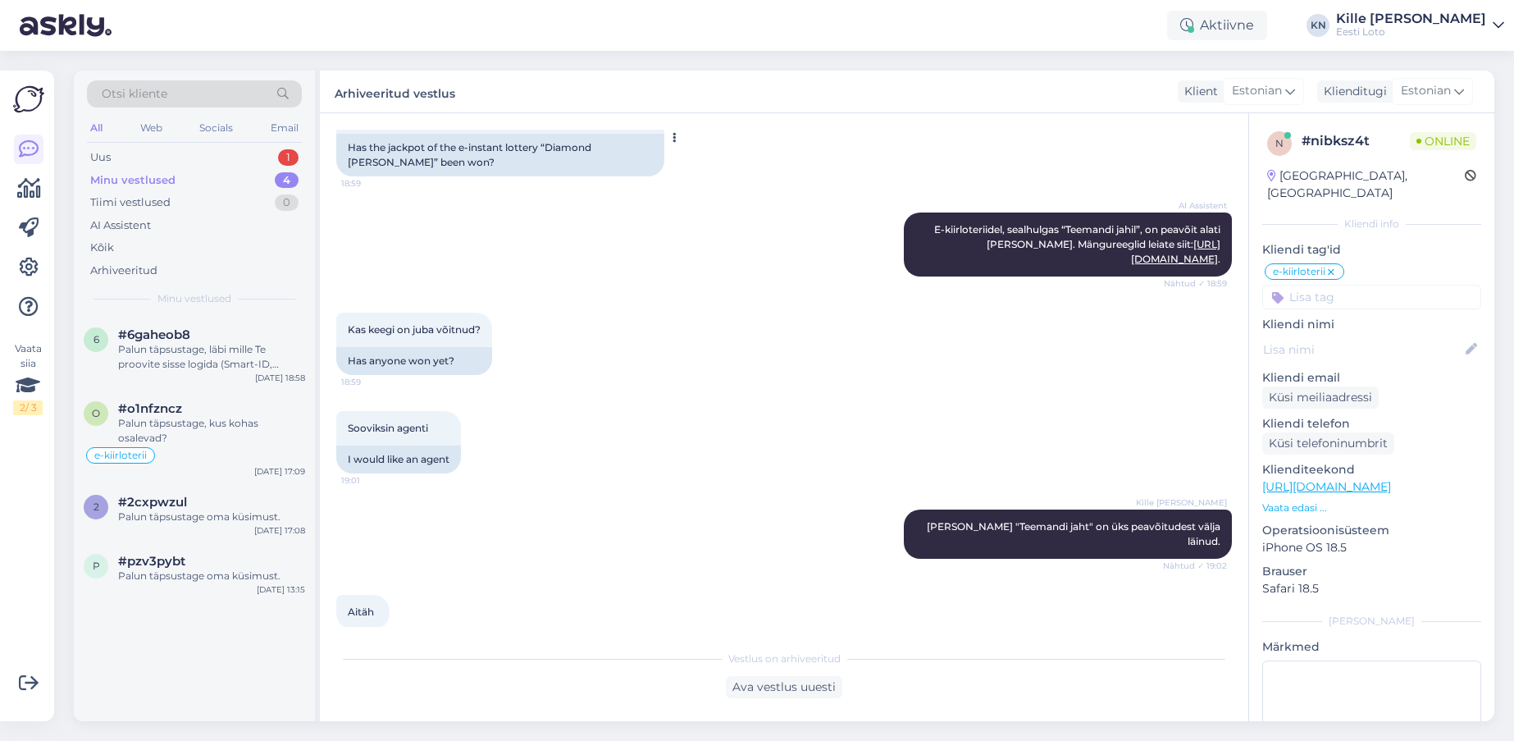
scroll to position [287, 0]
click at [157, 164] on div "Uus 1" at bounding box center [194, 157] width 215 height 23
